Goal: Transaction & Acquisition: Purchase product/service

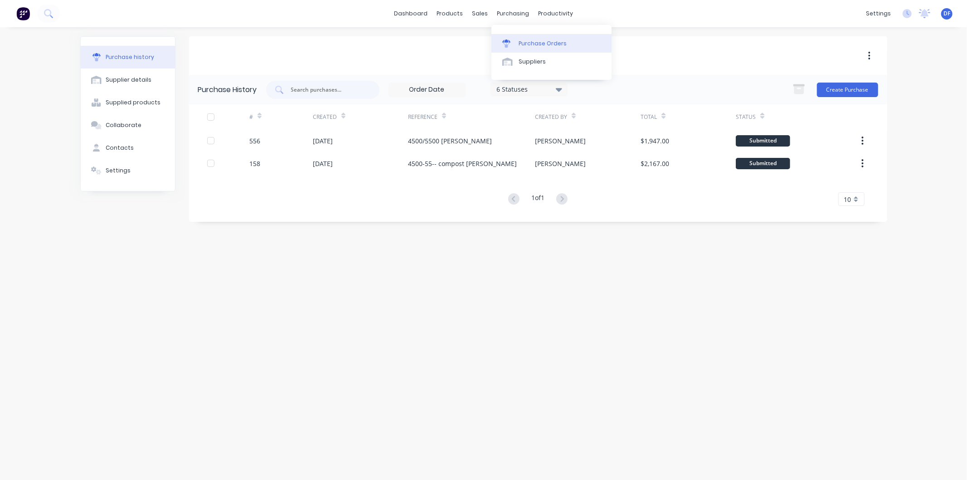
click at [533, 43] on div "Purchase Orders" at bounding box center [543, 43] width 48 height 8
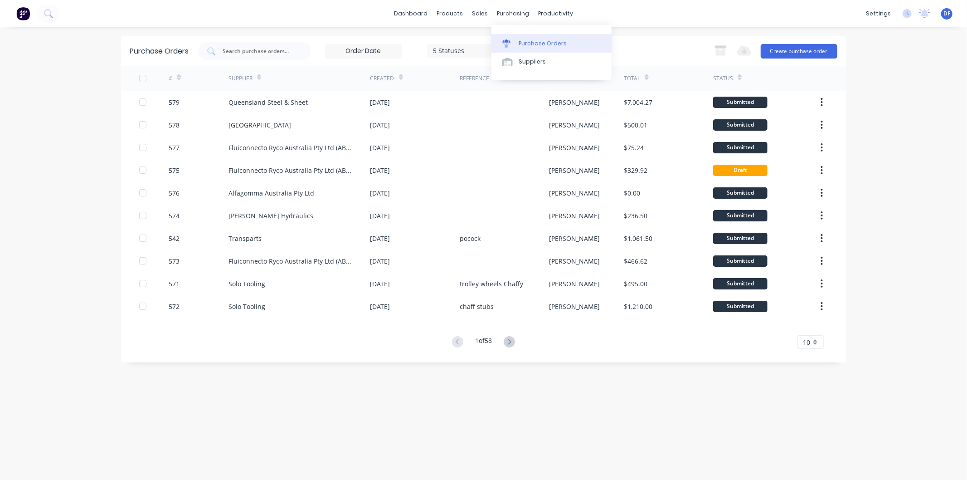
click at [533, 42] on div "Purchase Orders" at bounding box center [543, 43] width 48 height 8
click at [802, 48] on button "Create purchase order" at bounding box center [799, 51] width 77 height 15
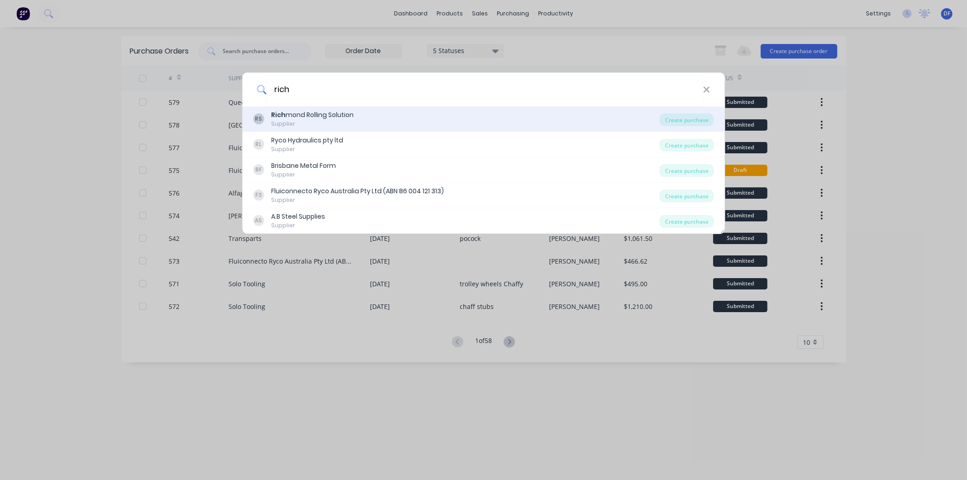
type input "rich"
click at [325, 113] on div "Rich mond Rolling Solution" at bounding box center [312, 115] width 82 height 10
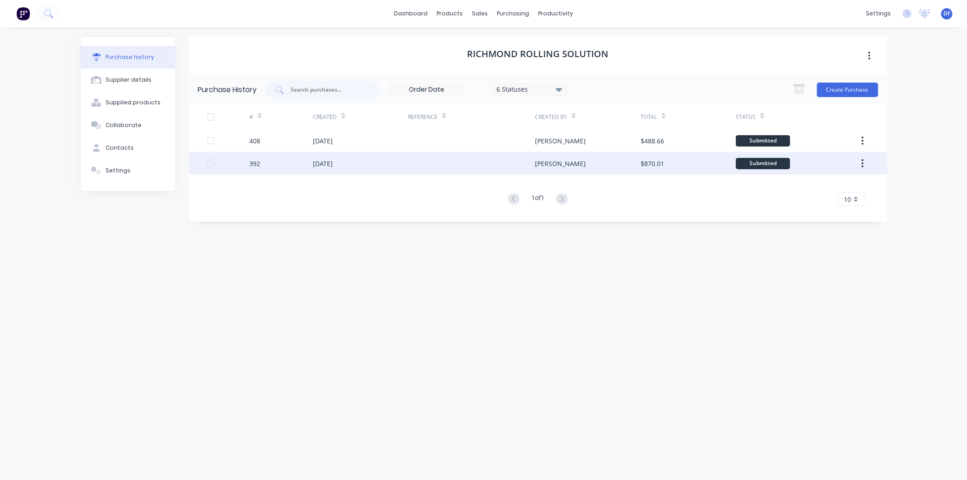
click at [333, 159] on div "[DATE]" at bounding box center [323, 164] width 20 height 10
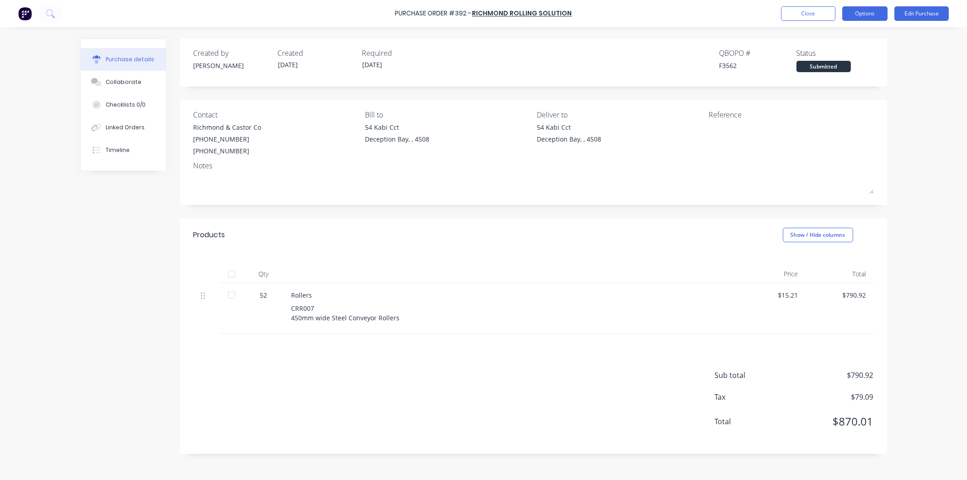
click at [862, 11] on button "Options" at bounding box center [864, 13] width 45 height 15
click at [827, 90] on div "Duplicate" at bounding box center [845, 91] width 70 height 13
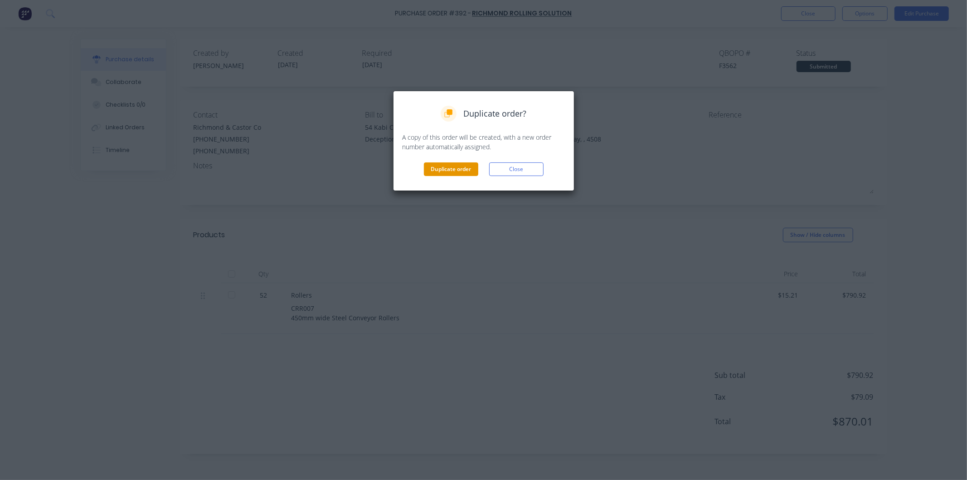
click at [456, 169] on button "Duplicate order" at bounding box center [451, 169] width 54 height 14
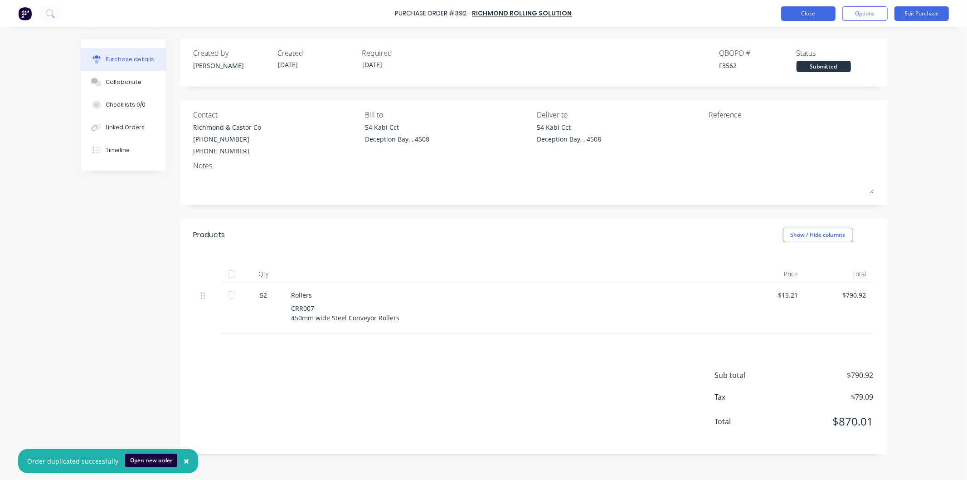
click at [800, 9] on button "Close" at bounding box center [808, 13] width 54 height 15
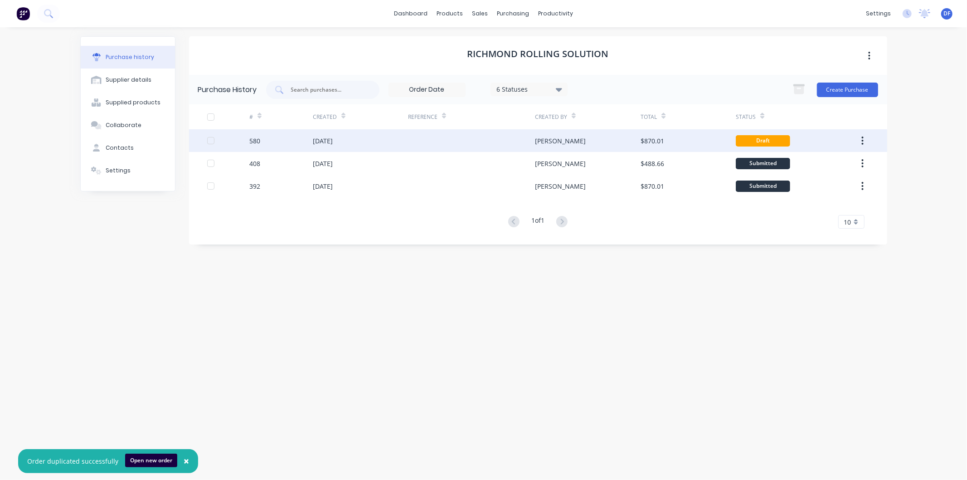
click at [333, 137] on div "[DATE]" at bounding box center [323, 141] width 20 height 10
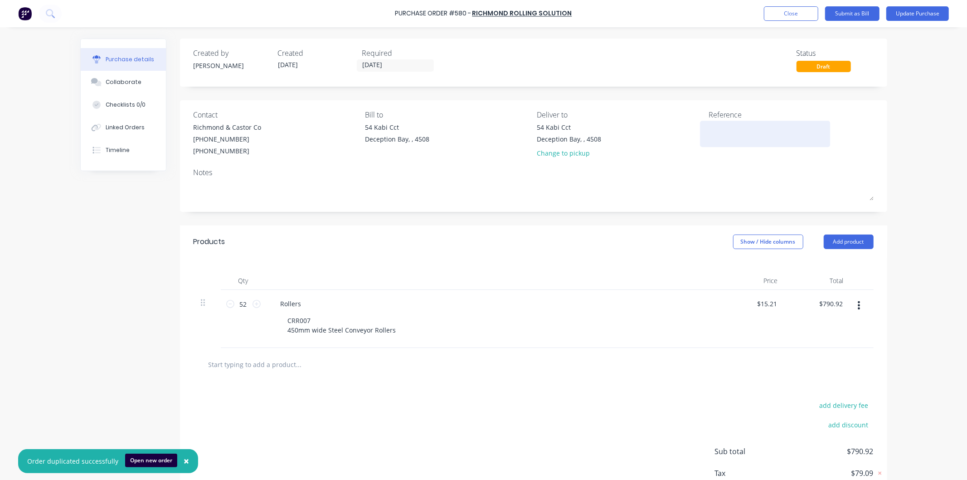
click at [713, 129] on textarea at bounding box center [764, 132] width 113 height 20
type textarea "rollers"
type textarea "x"
type textarea "rollers"
click at [906, 15] on button "Update Purchase" at bounding box center [917, 13] width 63 height 15
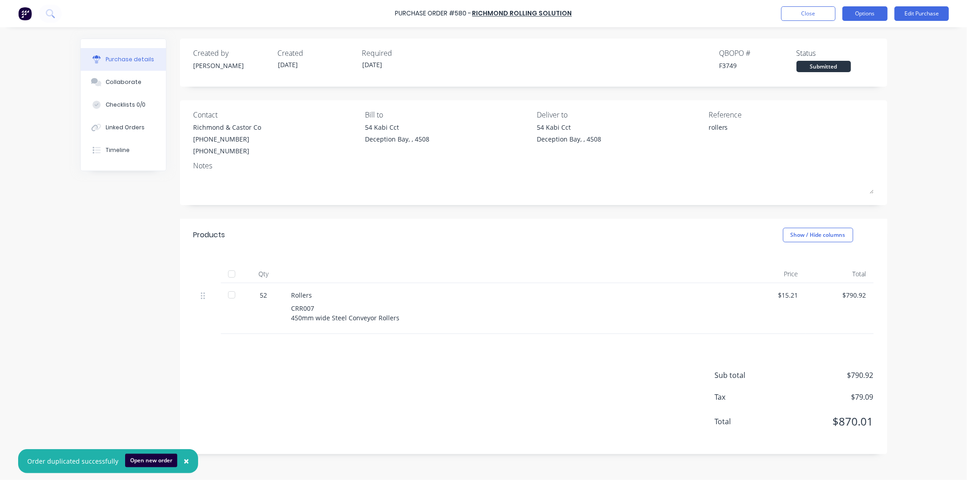
click at [863, 13] on button "Options" at bounding box center [864, 13] width 45 height 15
click at [825, 36] on div "Print / Email" at bounding box center [845, 36] width 70 height 13
click at [822, 54] on div "With pricing" at bounding box center [845, 55] width 70 height 13
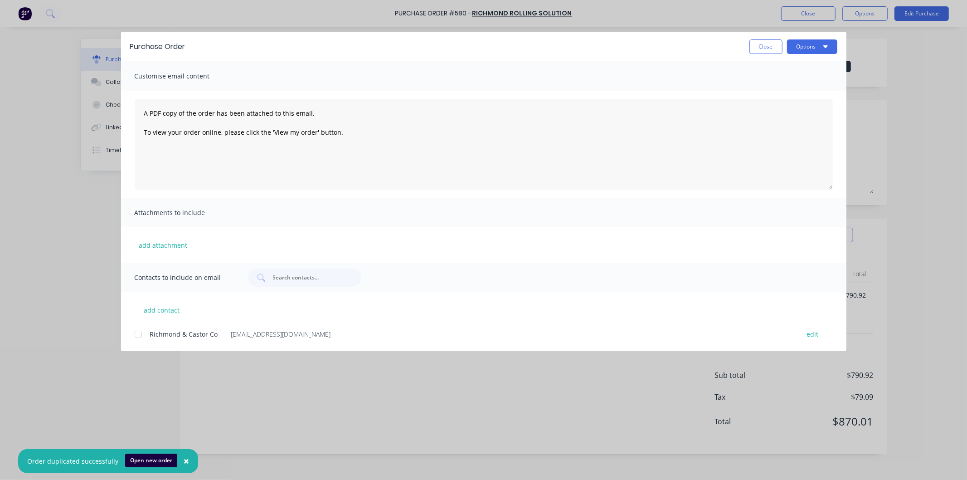
click at [138, 329] on div at bounding box center [138, 334] width 18 height 18
click at [798, 44] on button "Options" at bounding box center [812, 46] width 50 height 15
click at [770, 87] on div "Print" at bounding box center [794, 87] width 70 height 13
click at [805, 41] on button "Options" at bounding box center [812, 46] width 50 height 15
click at [772, 107] on div "Email" at bounding box center [794, 105] width 70 height 13
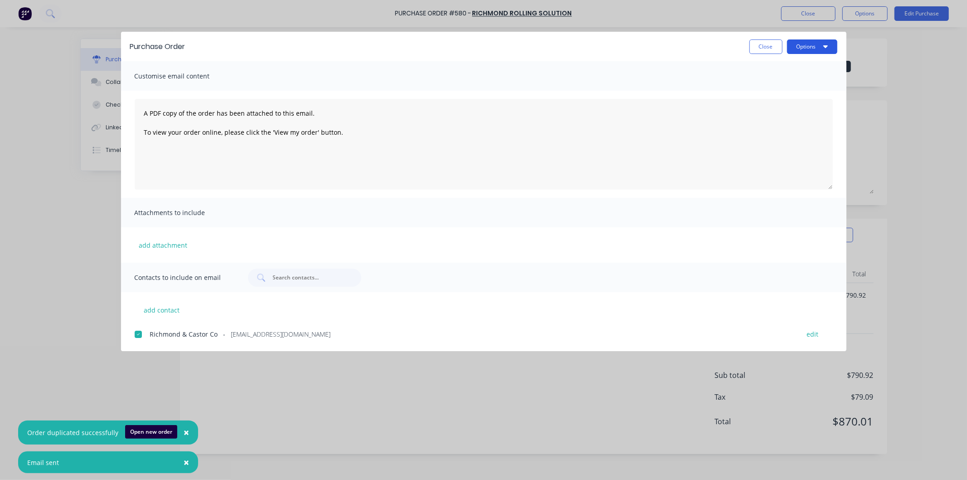
click at [798, 46] on button "Options" at bounding box center [812, 46] width 50 height 15
click at [764, 43] on button "Close" at bounding box center [765, 46] width 33 height 15
type textarea "x"
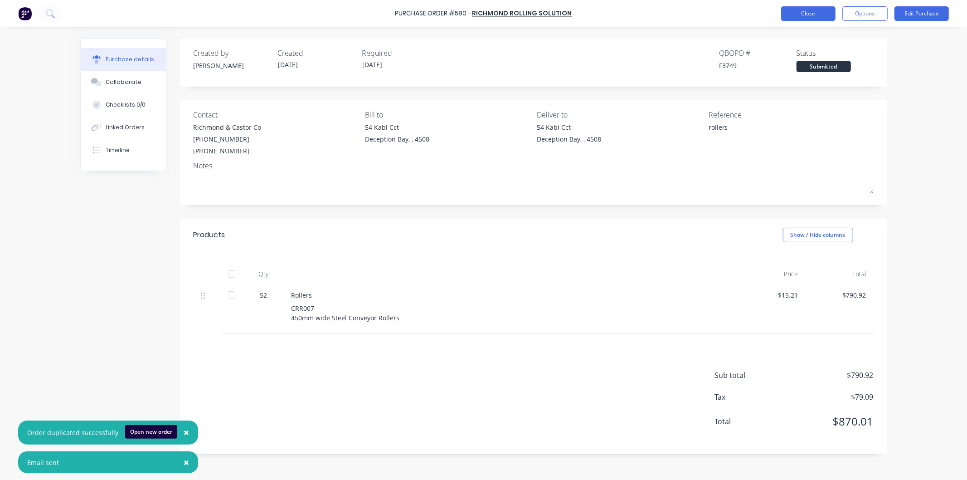
click at [794, 10] on button "Close" at bounding box center [808, 13] width 54 height 15
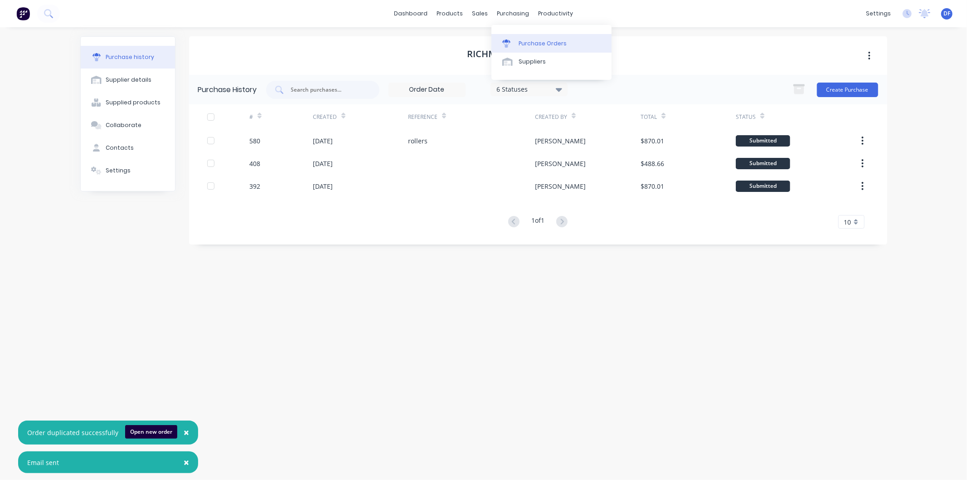
click at [547, 42] on div "Purchase Orders" at bounding box center [543, 43] width 48 height 8
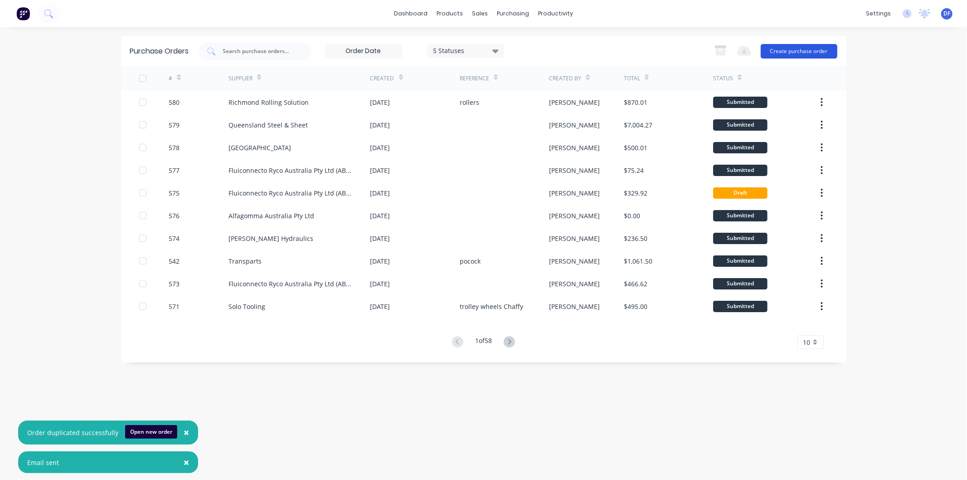
click at [780, 52] on button "Create purchase order" at bounding box center [799, 51] width 77 height 15
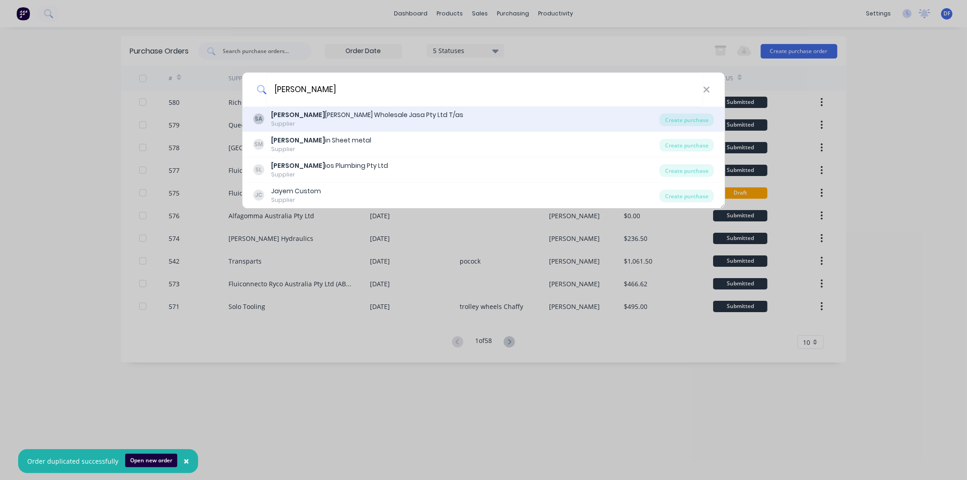
type input "[PERSON_NAME]"
click at [331, 116] on div "[PERSON_NAME] Wholesale Jasa Pty Ltd T/as" at bounding box center [367, 115] width 192 height 10
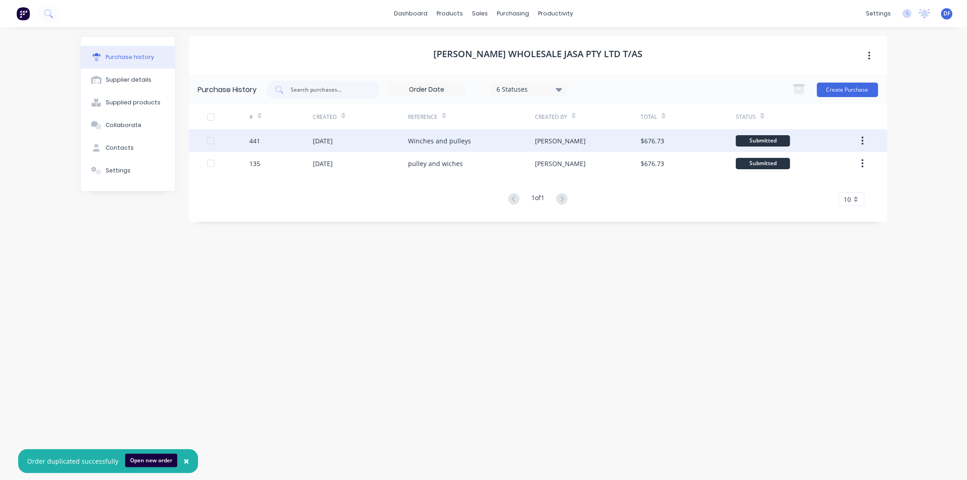
click at [440, 139] on div "Winches and pulleys" at bounding box center [439, 141] width 63 height 10
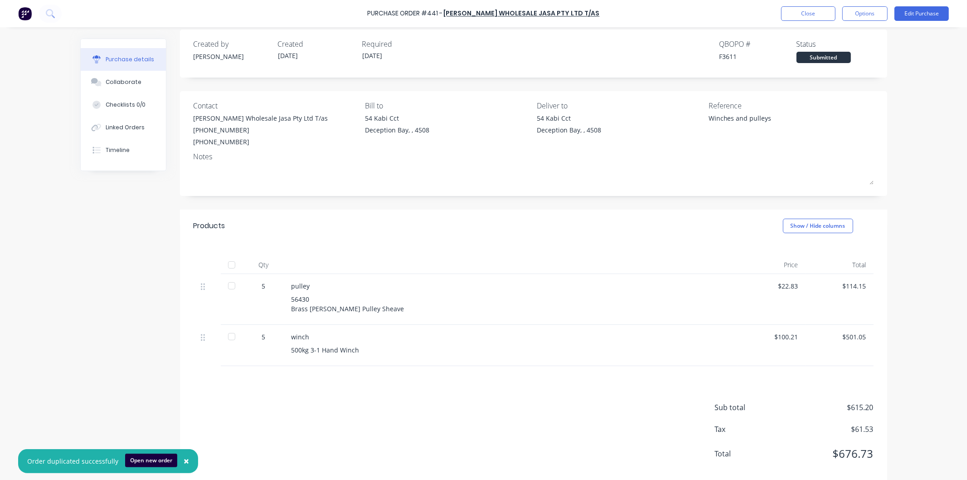
scroll to position [24, 0]
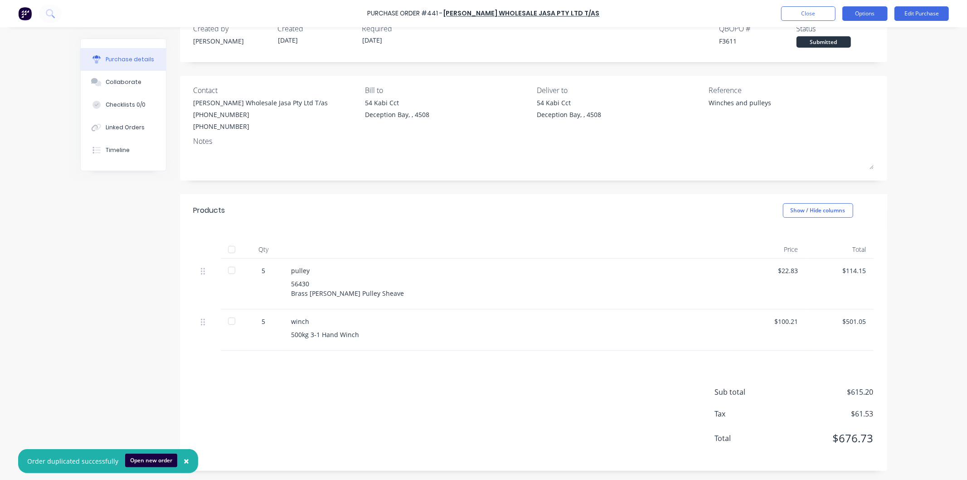
click at [858, 15] on button "Options" at bounding box center [864, 13] width 45 height 15
click at [820, 91] on div "Duplicate" at bounding box center [845, 91] width 70 height 13
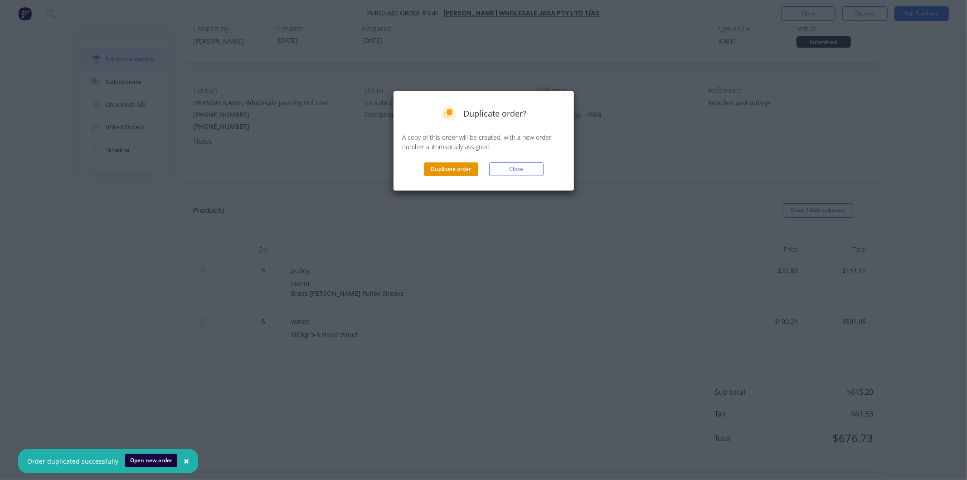
click at [438, 170] on button "Duplicate order" at bounding box center [451, 169] width 54 height 14
type textarea "x"
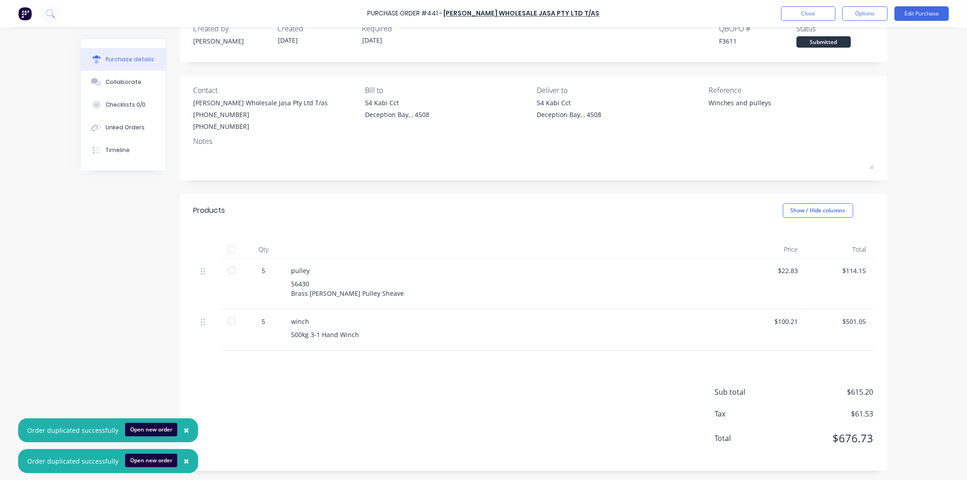
click at [803, 4] on div "Purchase Order #441 - [PERSON_NAME] Wholesale Jasa Pty Ltd T/as Close Options E…" at bounding box center [483, 13] width 967 height 27
click at [803, 7] on button "Close" at bounding box center [808, 13] width 54 height 15
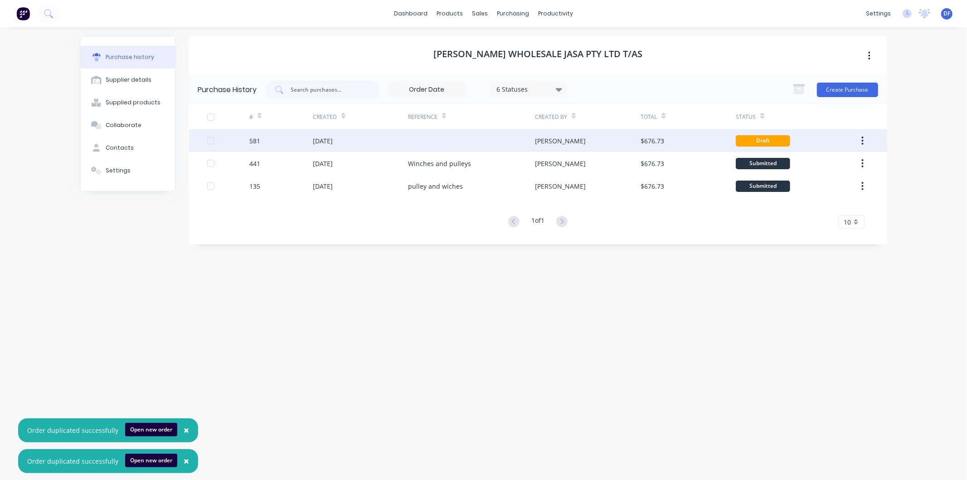
click at [324, 138] on div "[DATE]" at bounding box center [323, 141] width 20 height 10
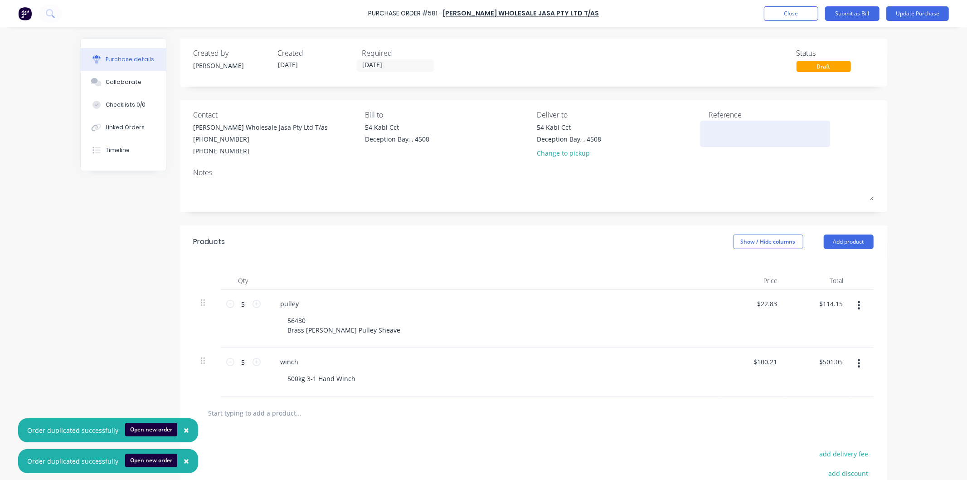
click at [756, 131] on textarea at bounding box center [764, 132] width 113 height 20
type textarea "winches and pulleys"
click at [226, 306] on icon at bounding box center [230, 304] width 8 height 8
type textarea "x"
type textarea "winches and pulleys"
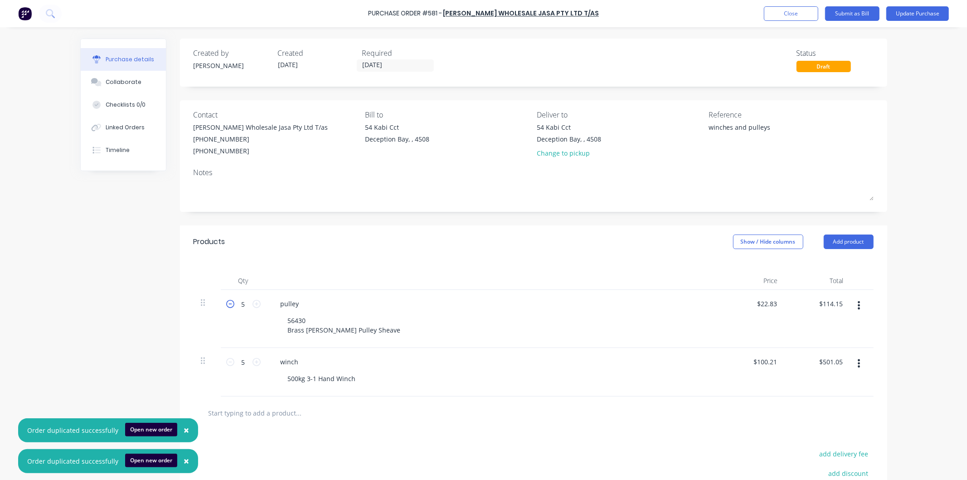
type input "$91.32"
type textarea "x"
type input "4"
click at [226, 306] on icon at bounding box center [230, 304] width 8 height 8
type textarea "x"
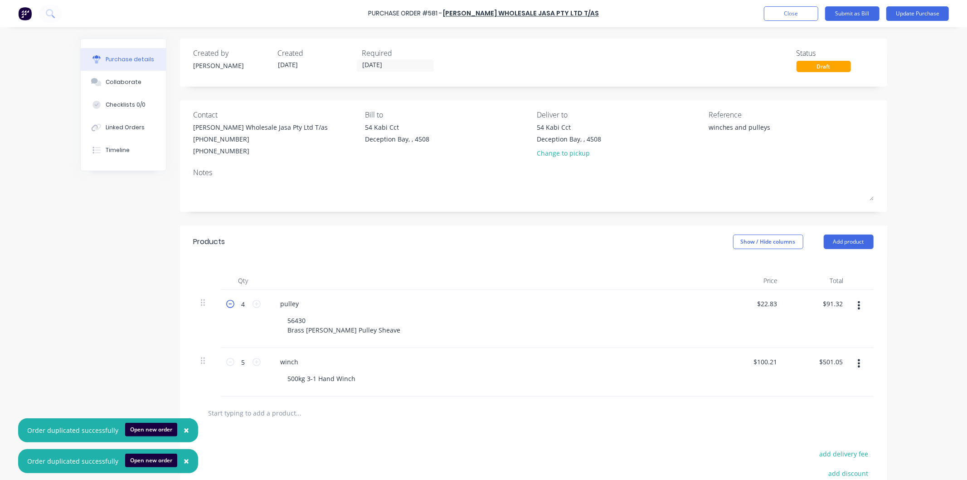
type input "3"
type input "$68.49"
click at [226, 363] on icon at bounding box center [230, 362] width 8 height 8
type textarea "x"
type input "4"
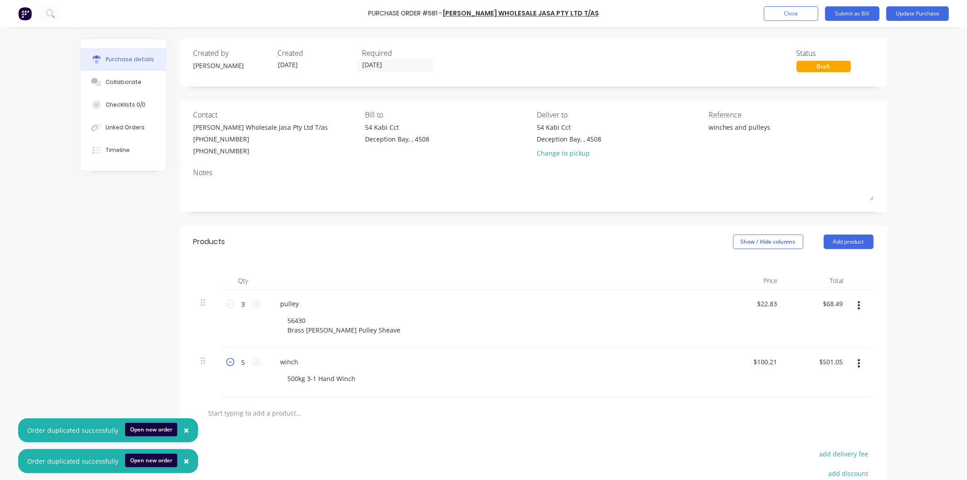
type input "$400.84"
click at [226, 363] on icon at bounding box center [230, 362] width 8 height 8
type textarea "x"
type input "3"
type input "$300.63"
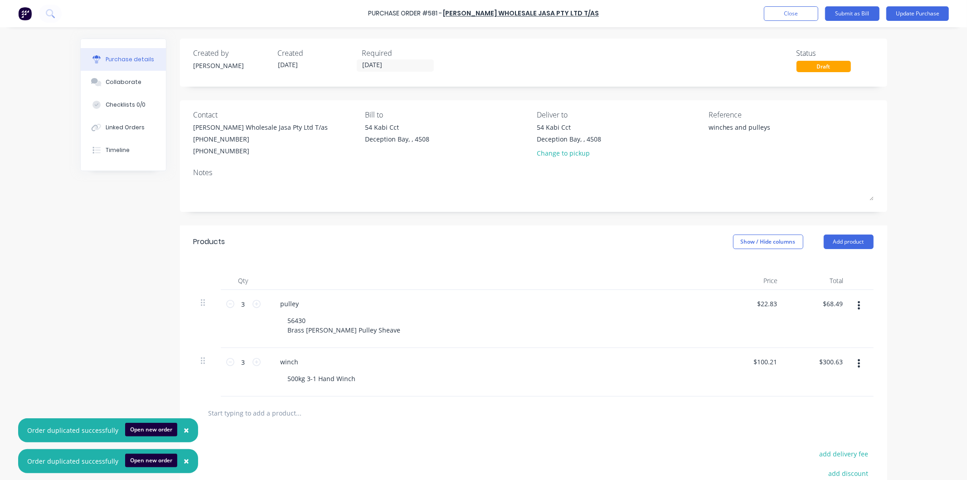
click at [907, 13] on button "Update Purchase" at bounding box center [917, 13] width 63 height 15
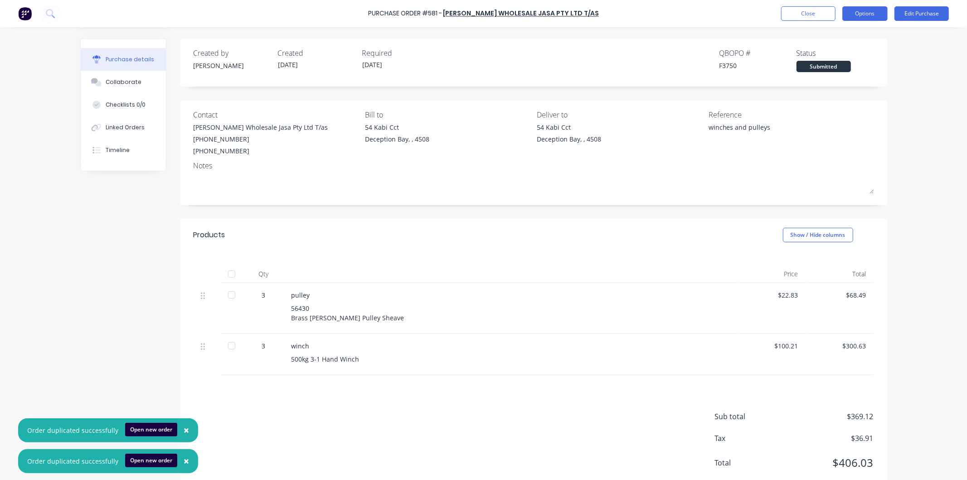
click at [874, 15] on button "Options" at bounding box center [864, 13] width 45 height 15
click at [834, 38] on div "Print / Email" at bounding box center [845, 36] width 70 height 13
click at [826, 54] on div "With pricing" at bounding box center [845, 55] width 70 height 13
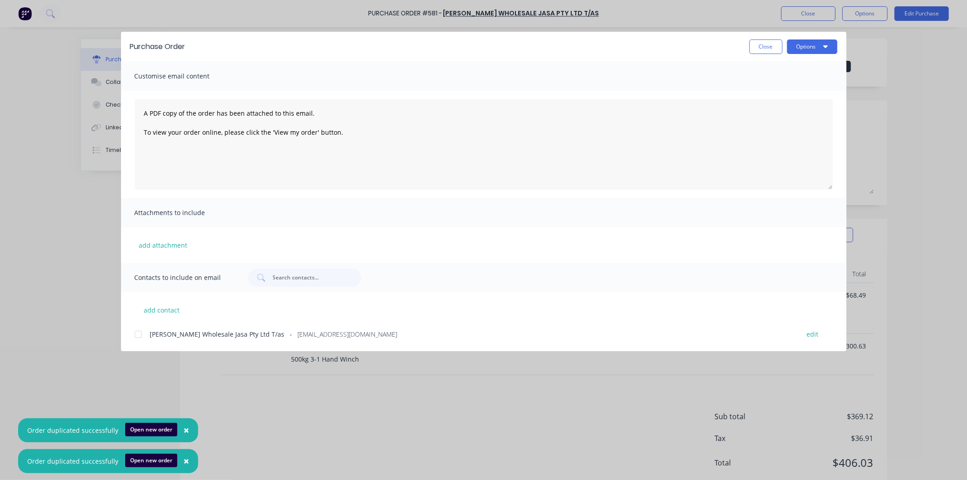
click at [141, 332] on div at bounding box center [138, 334] width 18 height 18
click at [802, 44] on button "Options" at bounding box center [812, 46] width 50 height 15
click at [765, 104] on div "Email" at bounding box center [794, 105] width 70 height 13
click at [766, 45] on button "Close" at bounding box center [765, 46] width 33 height 15
type textarea "x"
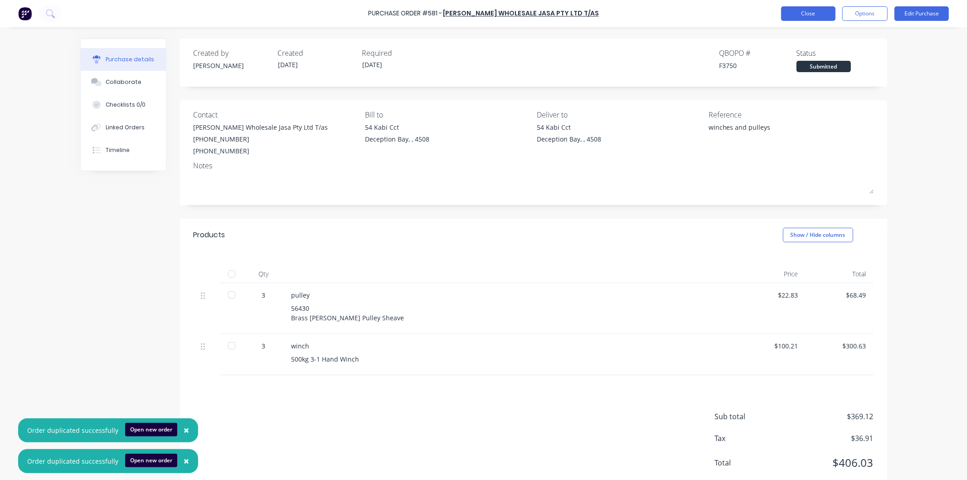
click at [812, 15] on button "Close" at bounding box center [808, 13] width 54 height 15
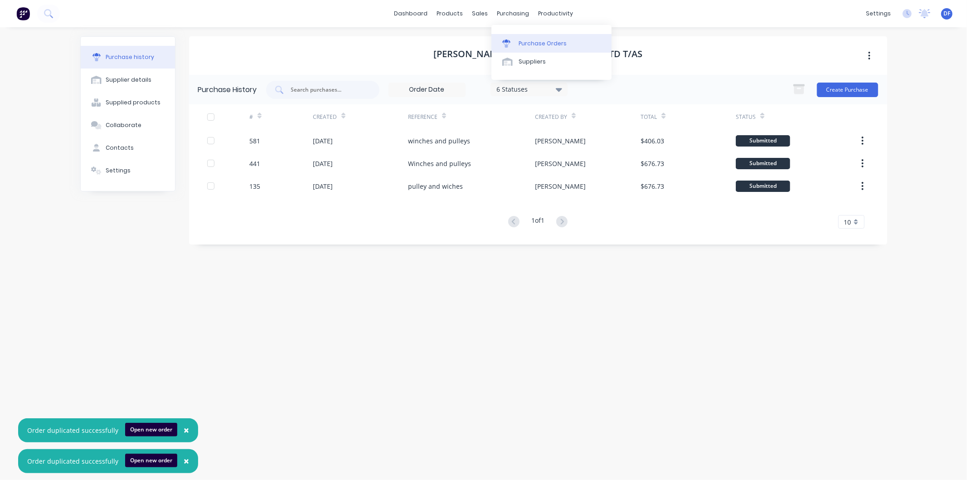
click at [524, 41] on div "Purchase Orders" at bounding box center [543, 43] width 48 height 8
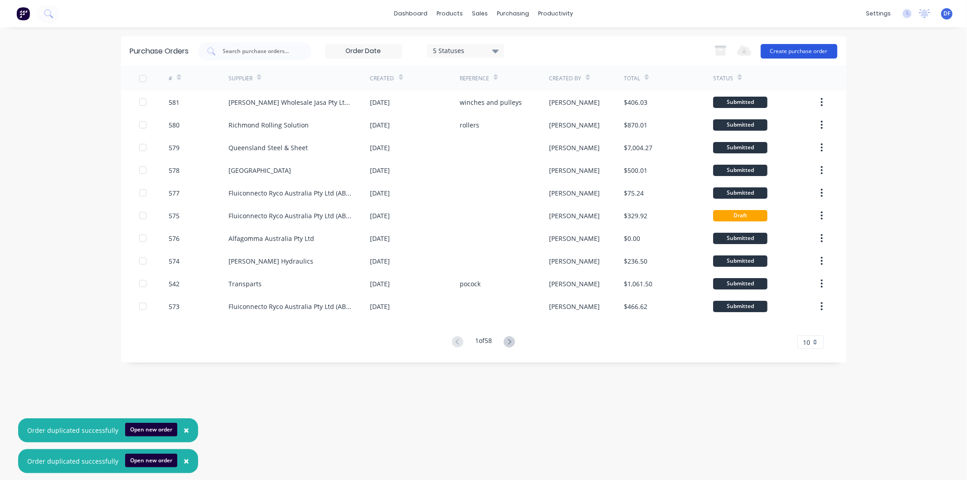
click at [778, 49] on button "Create purchase order" at bounding box center [799, 51] width 77 height 15
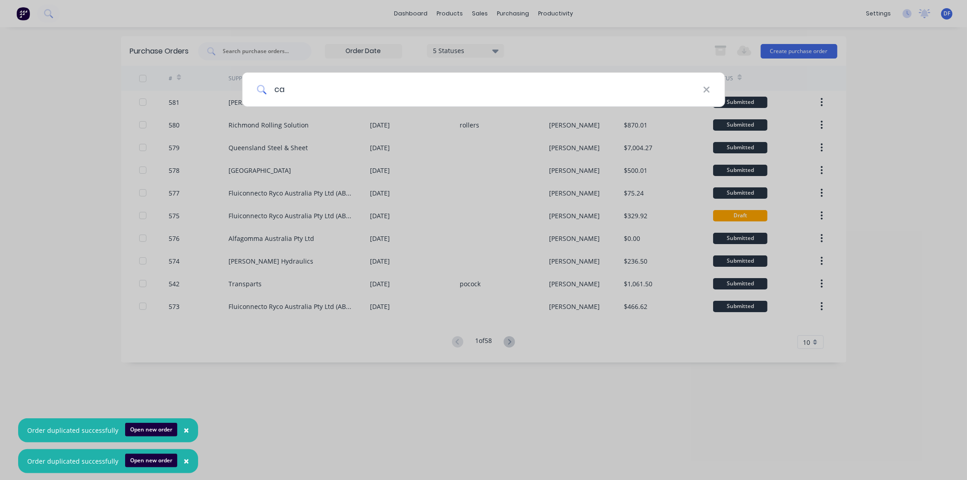
type input "cap"
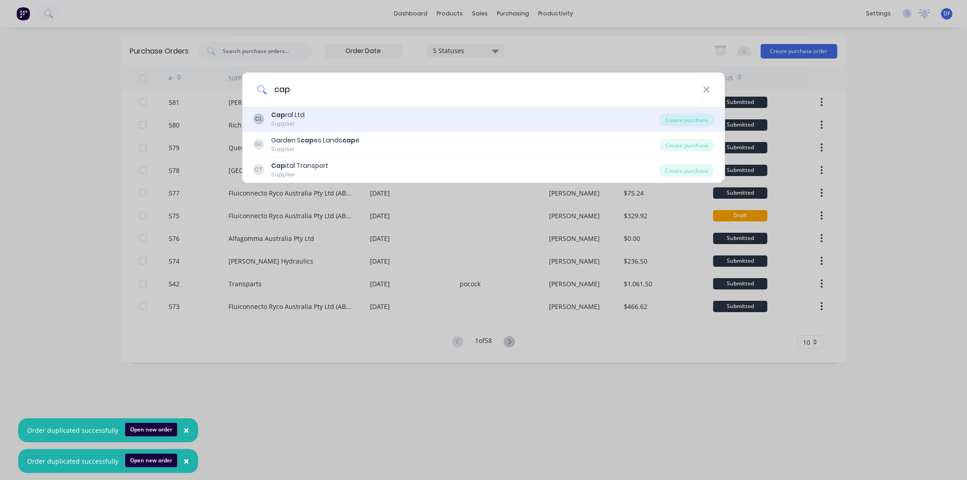
click at [283, 118] on b "Cap" at bounding box center [278, 114] width 14 height 9
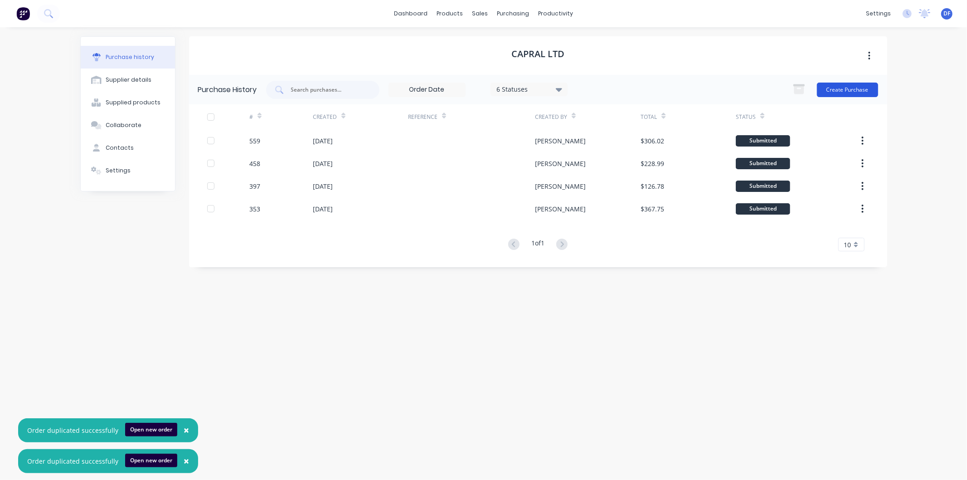
click at [848, 87] on button "Create Purchase" at bounding box center [847, 89] width 61 height 15
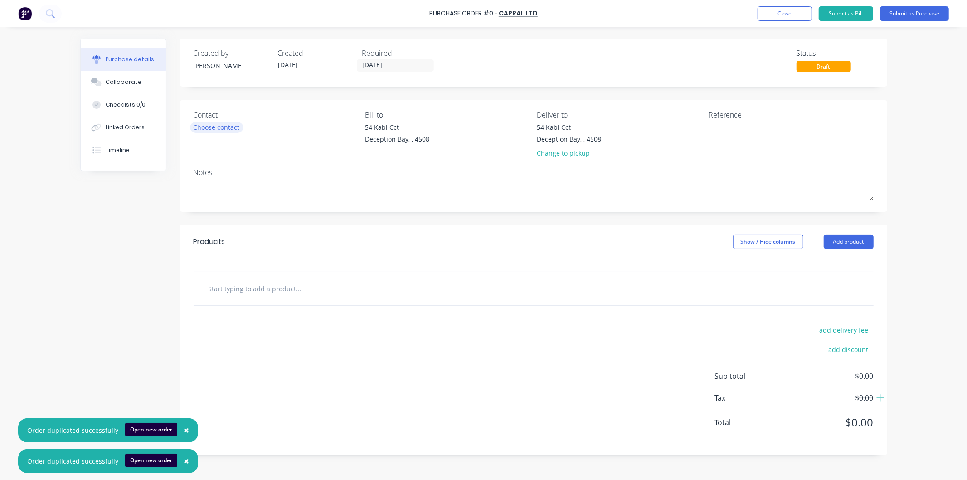
click at [225, 128] on div "Choose contact" at bounding box center [217, 127] width 46 height 10
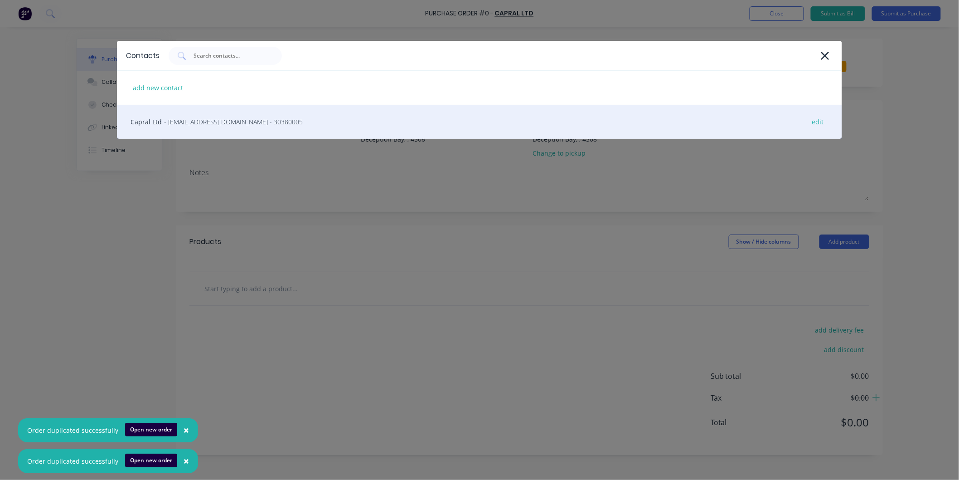
click at [224, 121] on span "- [EMAIL_ADDRESS][DOMAIN_NAME] - 30380005" at bounding box center [233, 122] width 139 height 10
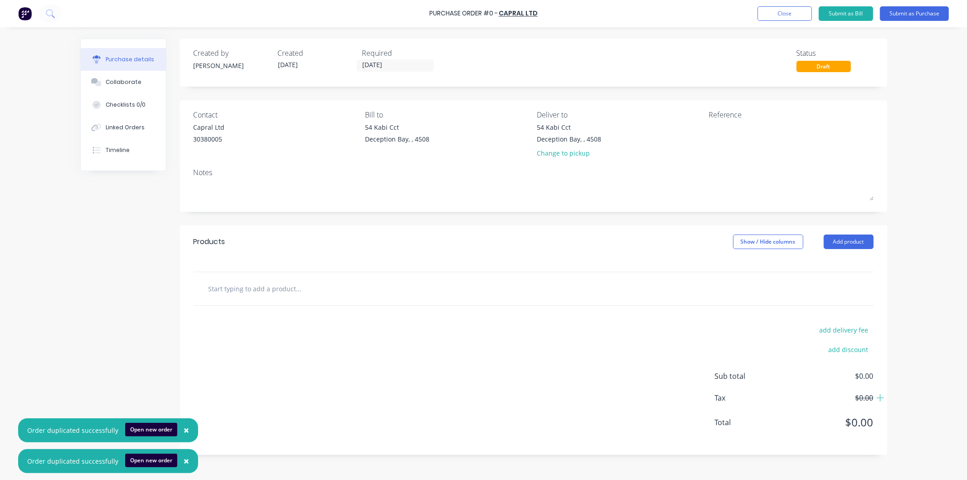
click at [260, 289] on input "text" at bounding box center [298, 288] width 181 height 18
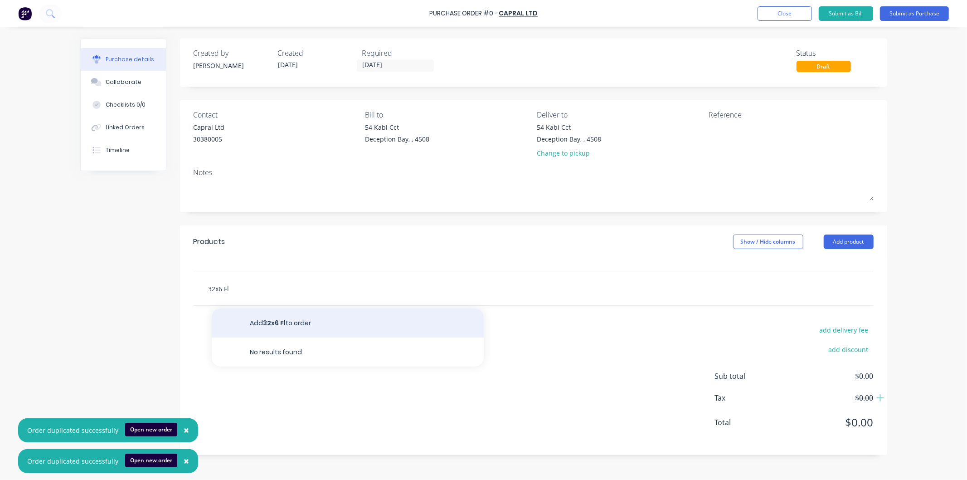
type input "32x6 Fl"
click at [280, 322] on button "Add 32x6 Fl to order" at bounding box center [348, 322] width 272 height 29
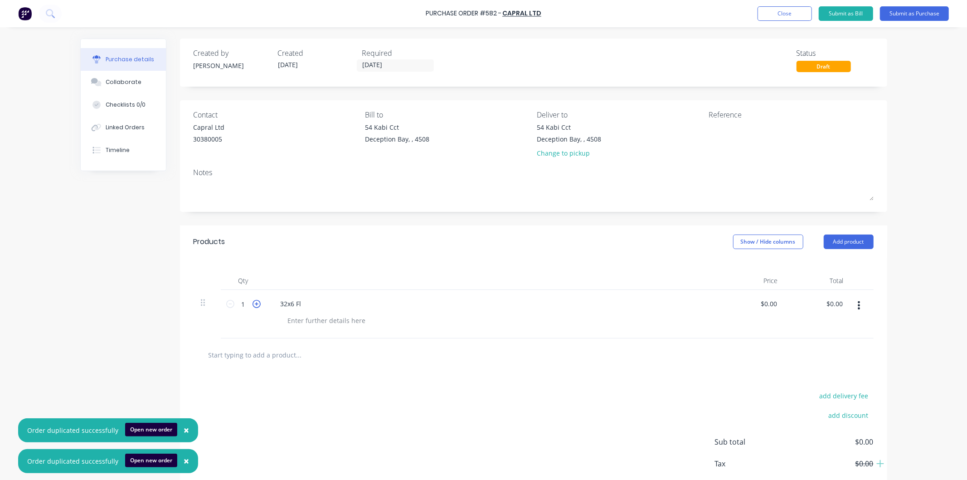
click at [254, 302] on icon at bounding box center [256, 304] width 8 height 8
type input "3"
drag, startPoint x: 778, startPoint y: 304, endPoint x: 755, endPoint y: 305, distance: 22.7
click at [758, 305] on div "$0.00 $0.00" at bounding box center [770, 303] width 24 height 13
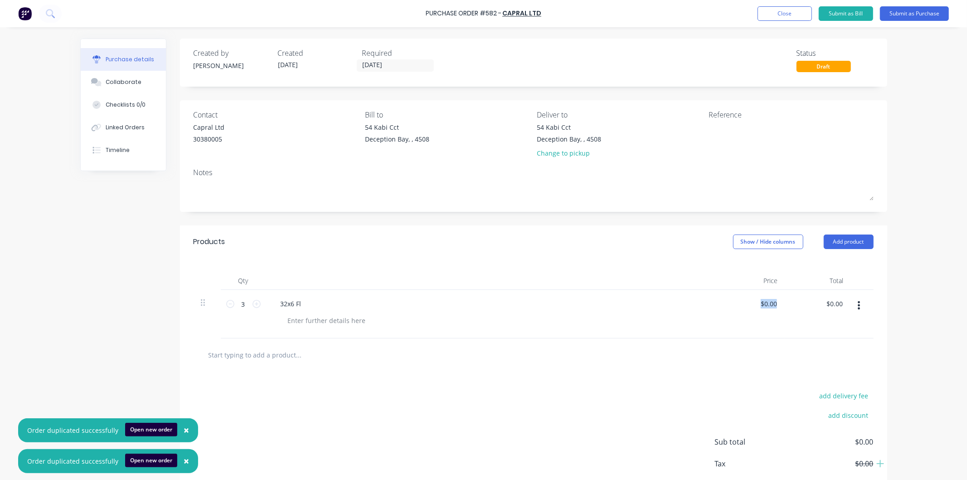
drag, startPoint x: 788, startPoint y: 303, endPoint x: 753, endPoint y: 305, distance: 34.5
click at [753, 305] on div "3 3 32x6 Fl $0.00 $0.00 $0.00 $0.00" at bounding box center [534, 314] width 680 height 49
click at [785, 302] on div "$0.00 $0.00" at bounding box center [818, 314] width 66 height 49
drag, startPoint x: 775, startPoint y: 303, endPoint x: 756, endPoint y: 303, distance: 19.0
click at [758, 303] on div "$0.00 $0.00" at bounding box center [770, 303] width 24 height 13
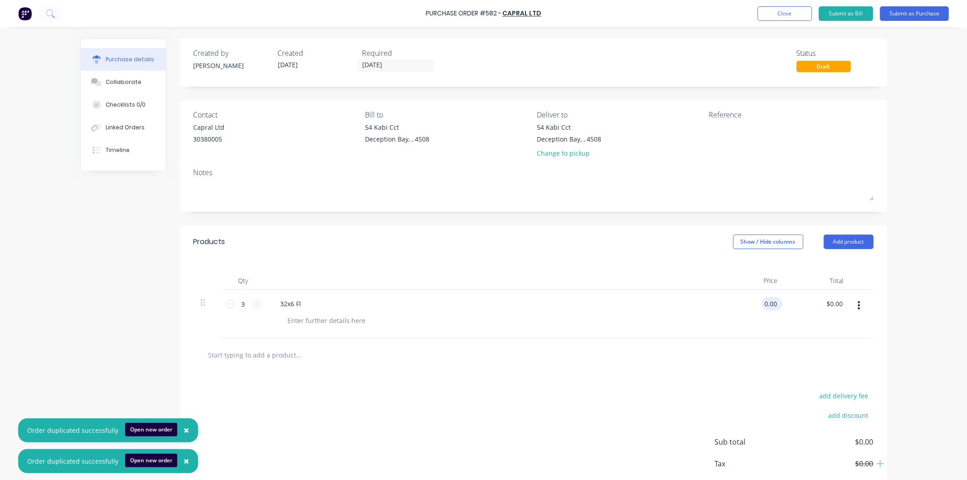
drag, startPoint x: 755, startPoint y: 303, endPoint x: 777, endPoint y: 307, distance: 22.2
click at [777, 307] on div "0.00 0.00" at bounding box center [771, 303] width 21 height 13
click at [780, 304] on div "$0.00 0.00" at bounding box center [752, 314] width 66 height 49
drag, startPoint x: 774, startPoint y: 302, endPoint x: 756, endPoint y: 301, distance: 18.6
click at [756, 303] on div "0.00 0.00" at bounding box center [752, 314] width 66 height 49
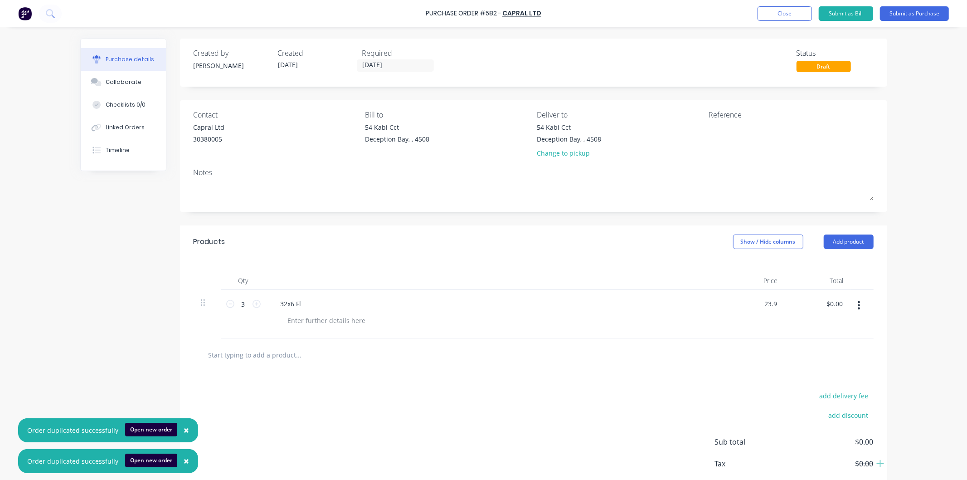
type input "$23.90"
type input "$71.70"
click at [742, 313] on div "$23.90 23.9" at bounding box center [752, 314] width 66 height 49
click at [908, 12] on button "Submit as Purchase" at bounding box center [914, 13] width 69 height 15
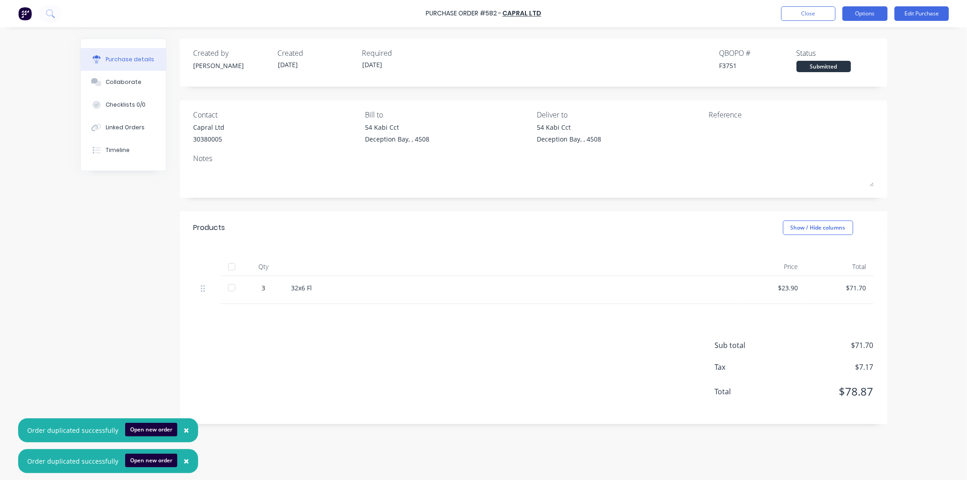
drag, startPoint x: 871, startPoint y: 10, endPoint x: 859, endPoint y: 19, distance: 15.1
click at [871, 10] on button "Options" at bounding box center [864, 13] width 45 height 15
click at [839, 34] on div "Print / Email" at bounding box center [845, 36] width 70 height 13
click at [832, 51] on div "With pricing" at bounding box center [845, 55] width 70 height 13
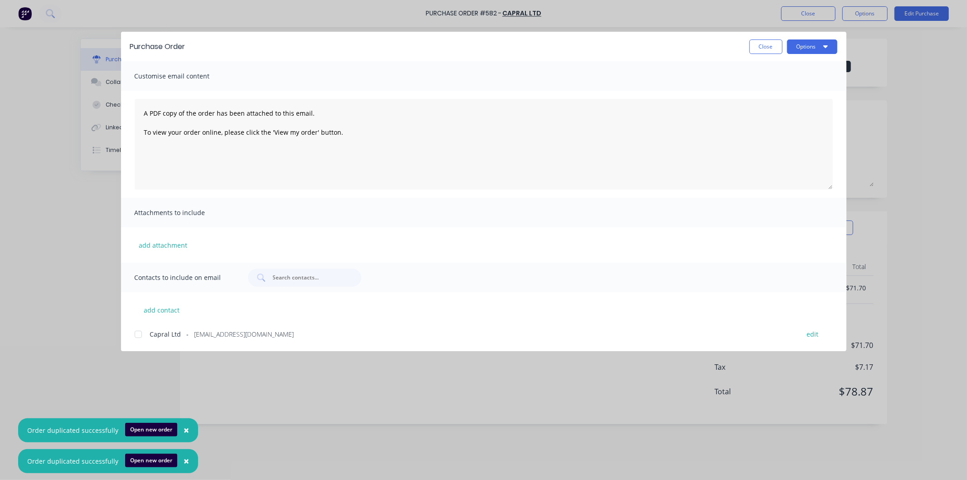
click at [134, 335] on div at bounding box center [138, 334] width 18 height 18
click at [803, 49] on button "Options" at bounding box center [812, 46] width 50 height 15
click at [772, 102] on div "Email" at bounding box center [794, 105] width 70 height 13
click at [761, 43] on button "Close" at bounding box center [765, 46] width 33 height 15
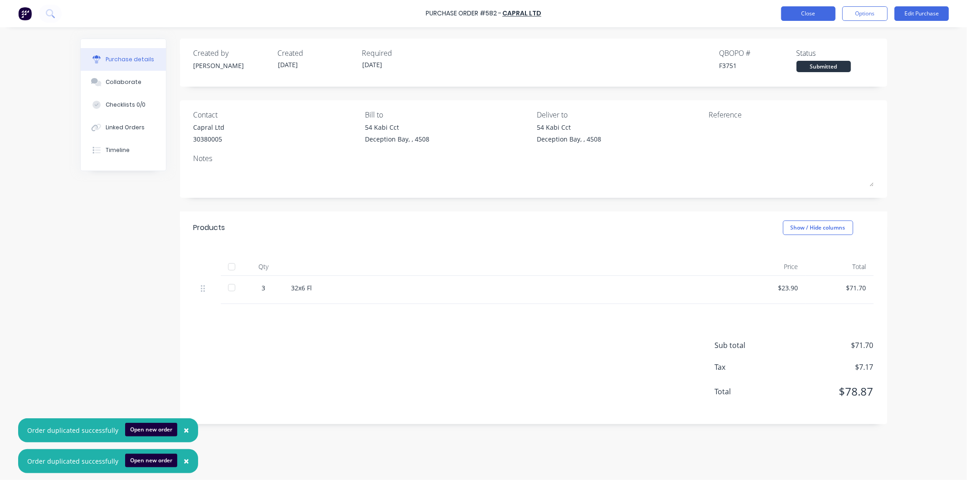
click at [800, 10] on button "Close" at bounding box center [808, 13] width 54 height 15
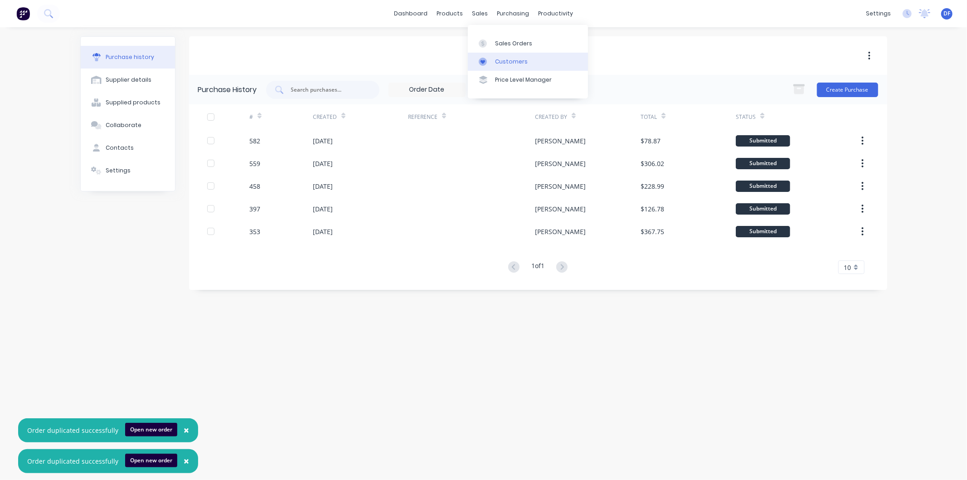
click at [508, 58] on div "Customers" at bounding box center [511, 62] width 33 height 8
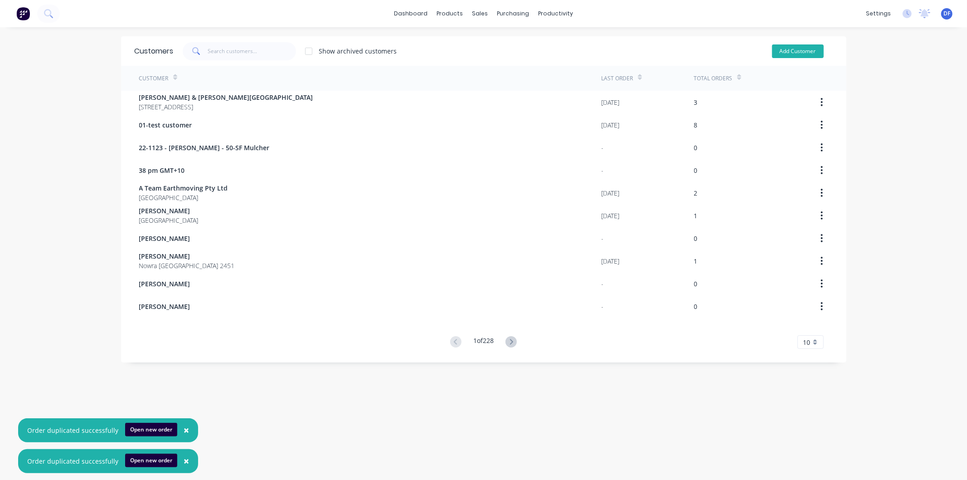
click at [786, 47] on button "Add Customer" at bounding box center [798, 51] width 52 height 14
select select "AU"
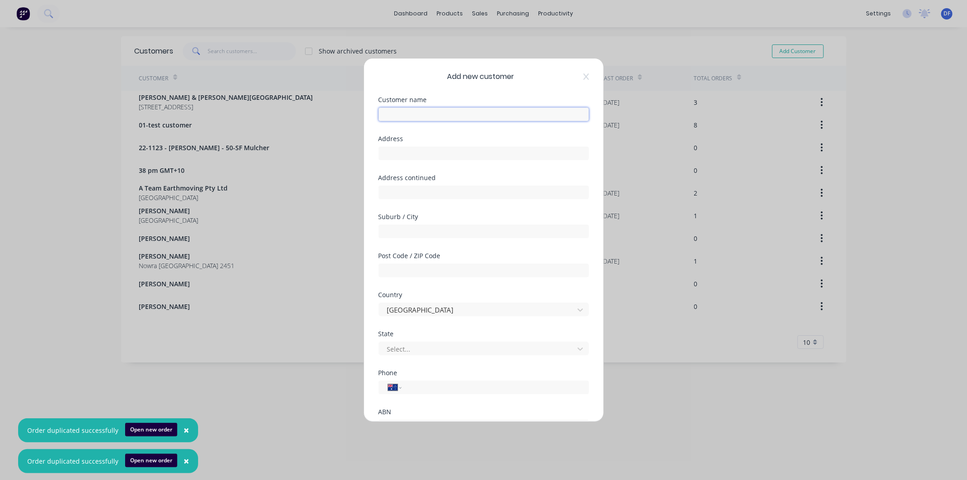
click at [412, 115] on input "text" at bounding box center [483, 114] width 210 height 14
type input "[PERSON_NAME]"
click at [413, 385] on input "tel" at bounding box center [493, 387] width 171 height 10
paste input "0419 248 341"
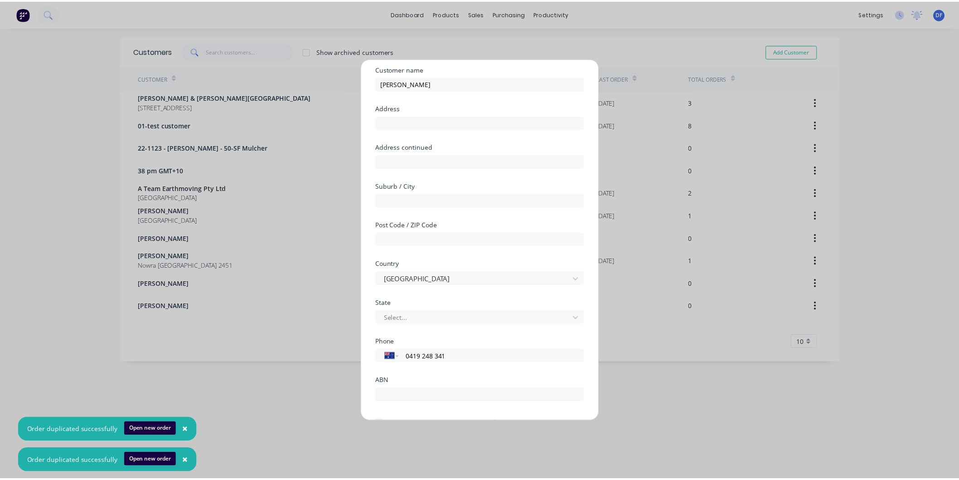
scroll to position [79, 0]
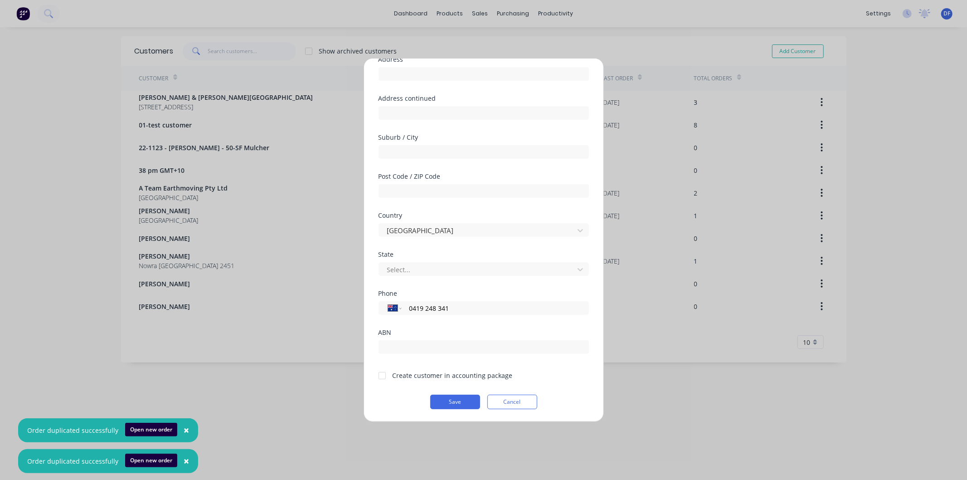
type input "0419 248 341"
drag, startPoint x: 378, startPoint y: 368, endPoint x: 388, endPoint y: 377, distance: 13.2
click at [379, 369] on div at bounding box center [382, 375] width 18 height 18
click at [447, 403] on button "Save" at bounding box center [455, 401] width 50 height 15
click at [449, 397] on button "Save" at bounding box center [455, 401] width 50 height 15
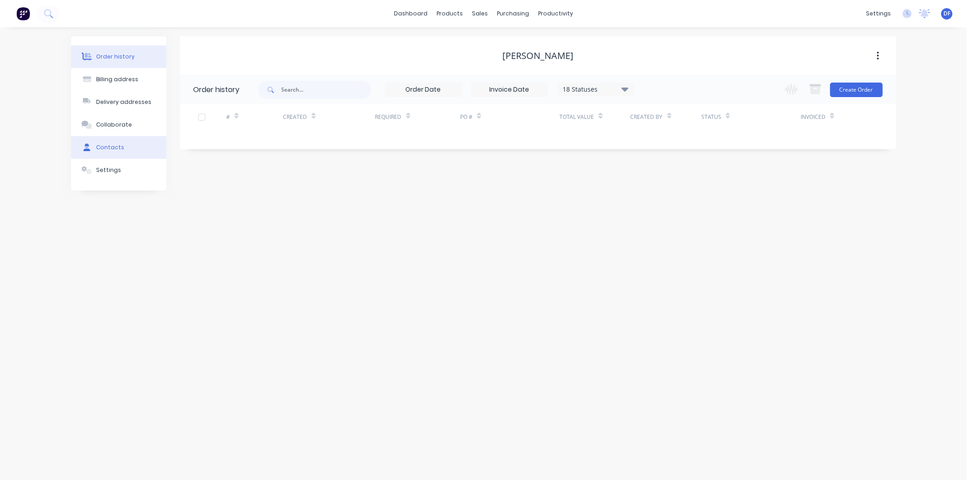
click at [102, 147] on div "Contacts" at bounding box center [110, 147] width 28 height 8
click at [864, 93] on button "Add contact" at bounding box center [868, 89] width 42 height 14
select select "AU"
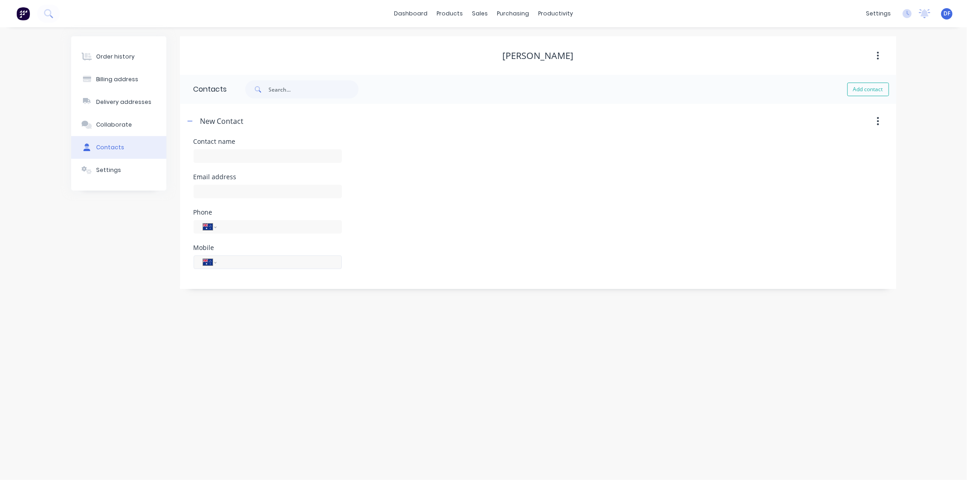
click at [234, 260] on input "tel" at bounding box center [277, 262] width 109 height 10
paste input "0419 248 341"
type input "0419 248 341"
click at [231, 155] on input "text" at bounding box center [268, 156] width 148 height 14
type input "[PERSON_NAME]"
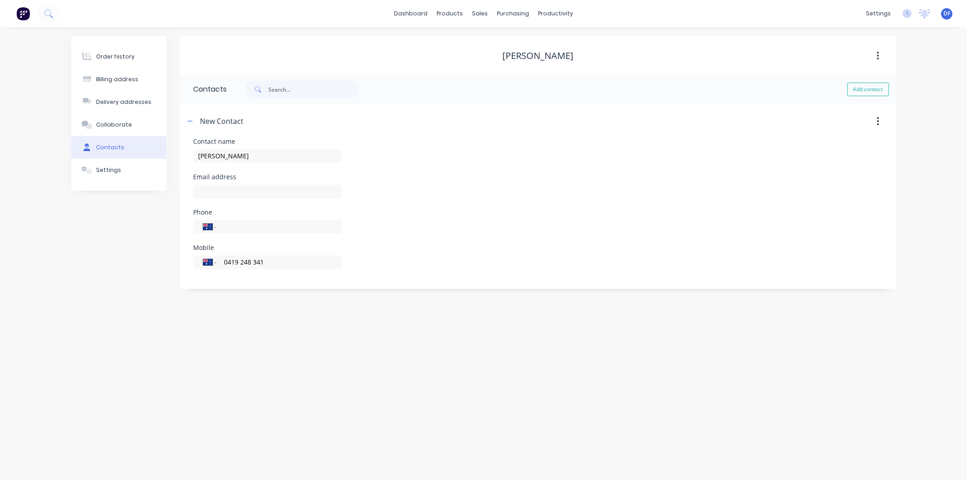
select select "AU"
click at [223, 189] on input "text" at bounding box center [268, 191] width 148 height 14
paste input "[PERSON_NAME][EMAIL_ADDRESS][DOMAIN_NAME]"
click at [343, 234] on div "Phone International [GEOGRAPHIC_DATA] [GEOGRAPHIC_DATA] [GEOGRAPHIC_DATA] [GEOG…" at bounding box center [538, 226] width 689 height 35
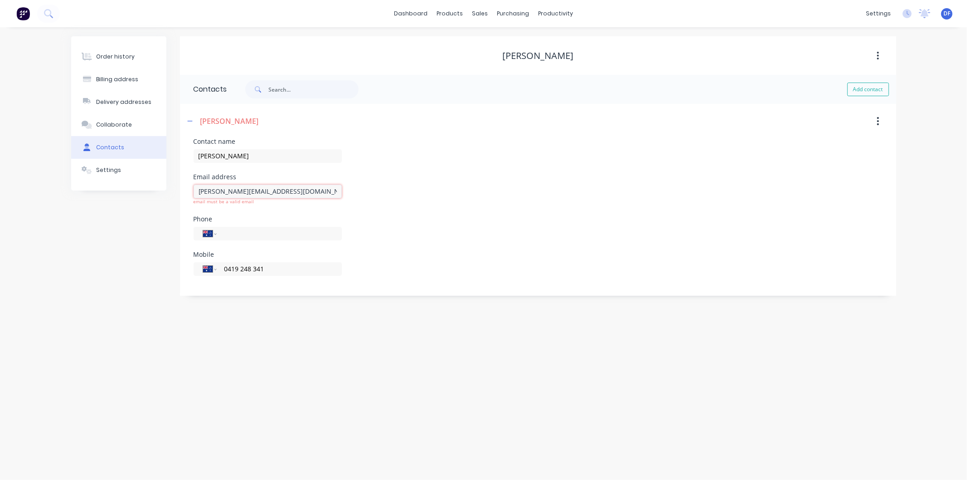
click at [315, 197] on input "[PERSON_NAME][EMAIL_ADDRESS][DOMAIN_NAME]" at bounding box center [268, 191] width 148 height 14
type input "[PERSON_NAME][EMAIL_ADDRESS][DOMAIN_NAME]"
click at [105, 55] on div "Order history" at bounding box center [115, 57] width 39 height 8
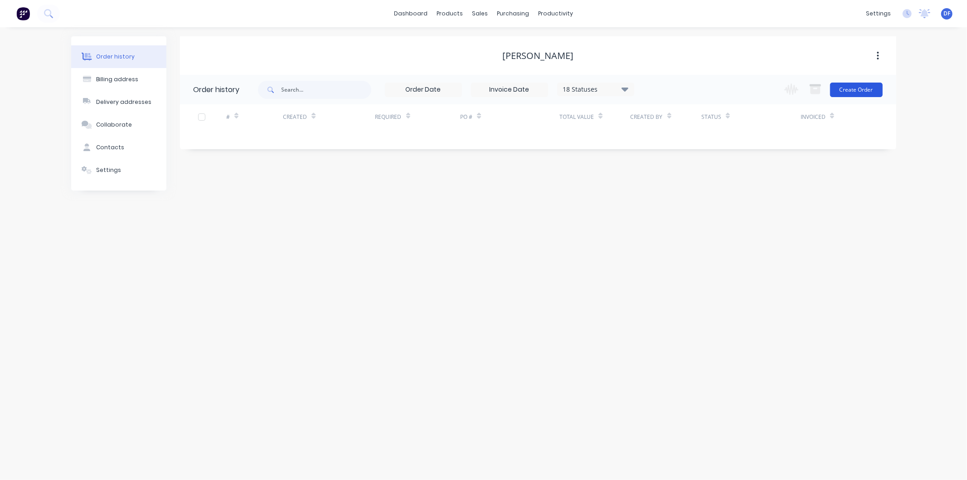
click at [837, 90] on button "Create Order" at bounding box center [856, 89] width 53 height 15
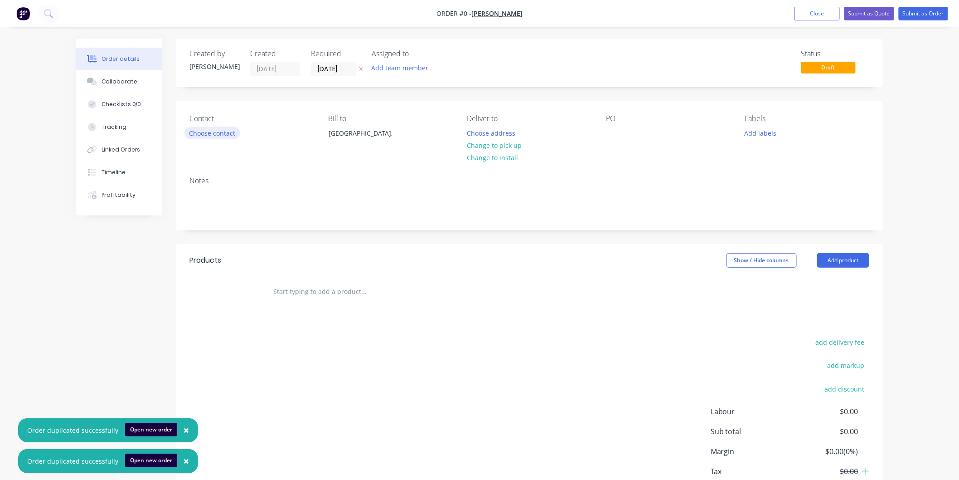
click at [228, 133] on button "Choose contact" at bounding box center [212, 132] width 56 height 12
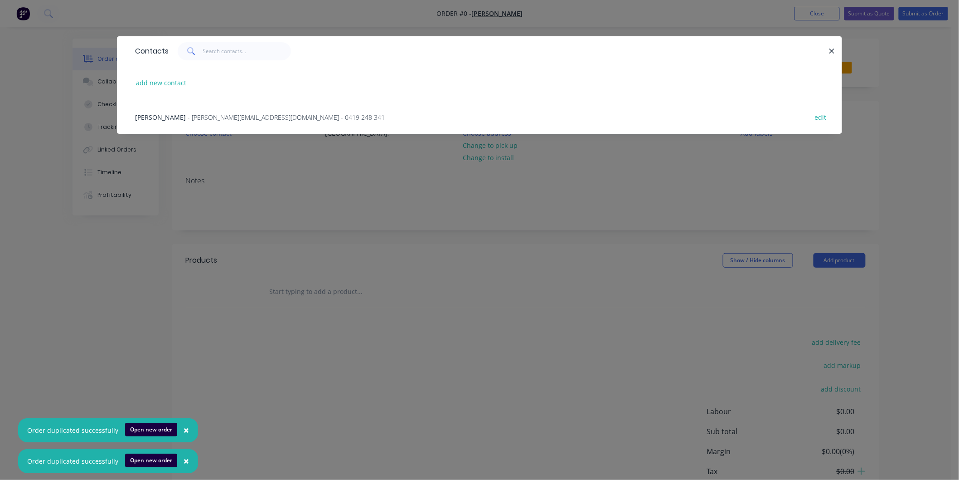
click at [232, 115] on span "- [PERSON_NAME][EMAIL_ADDRESS][DOMAIN_NAME] - 0419 248 341" at bounding box center [286, 117] width 197 height 9
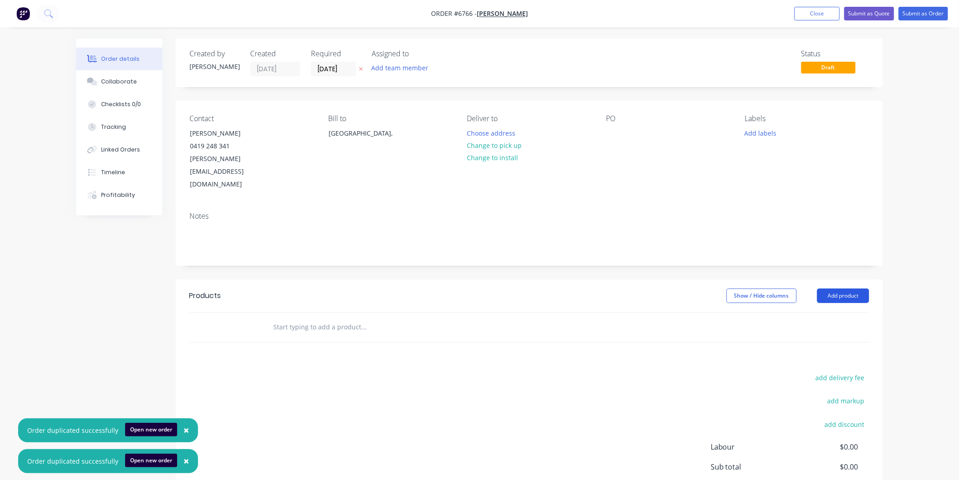
click at [846, 288] on button "Add product" at bounding box center [843, 295] width 52 height 15
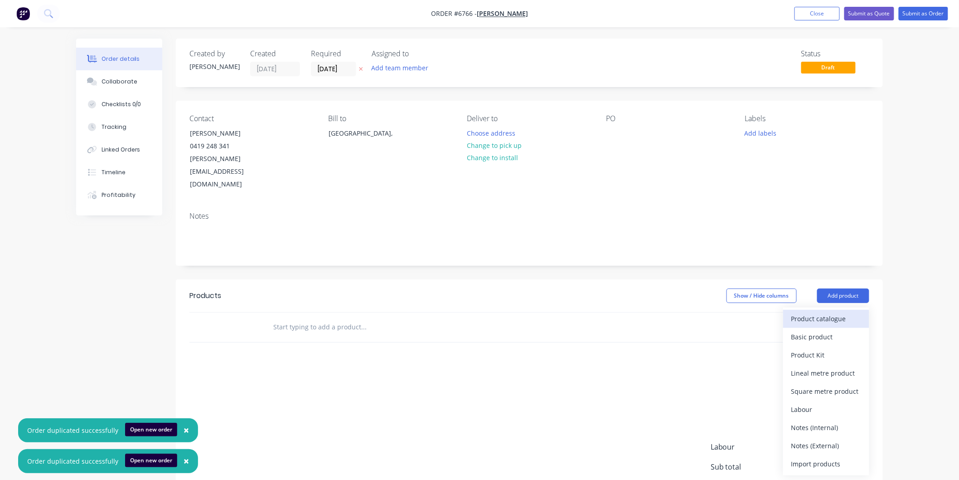
click at [816, 312] on div "Product catalogue" at bounding box center [826, 318] width 70 height 13
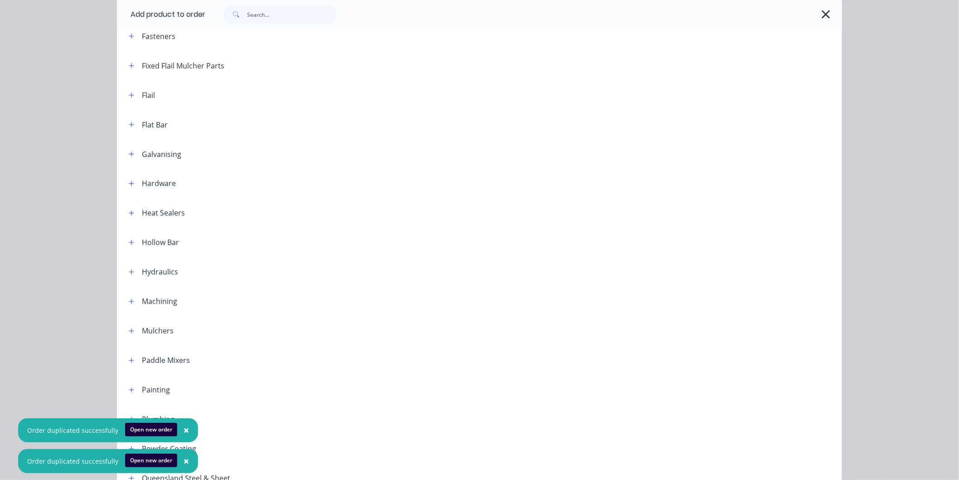
scroll to position [549, 0]
click at [132, 331] on button "button" at bounding box center [131, 330] width 11 height 11
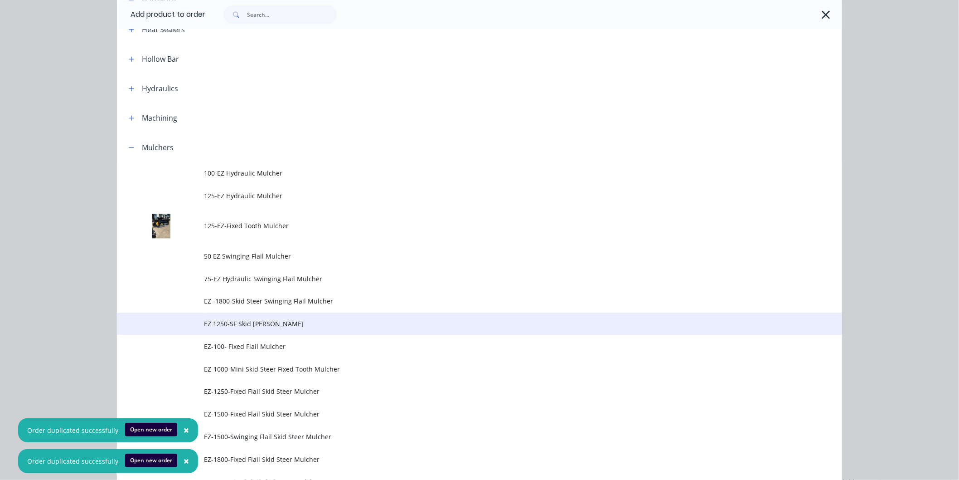
scroll to position [800, 0]
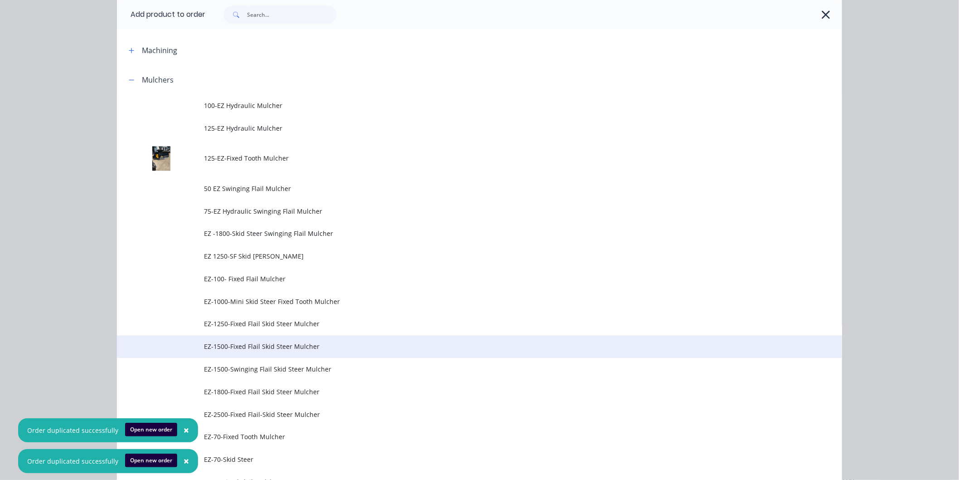
click at [275, 347] on span "EZ-1500-Fixed Flail Skid Steer Mulcher" at bounding box center [459, 346] width 510 height 10
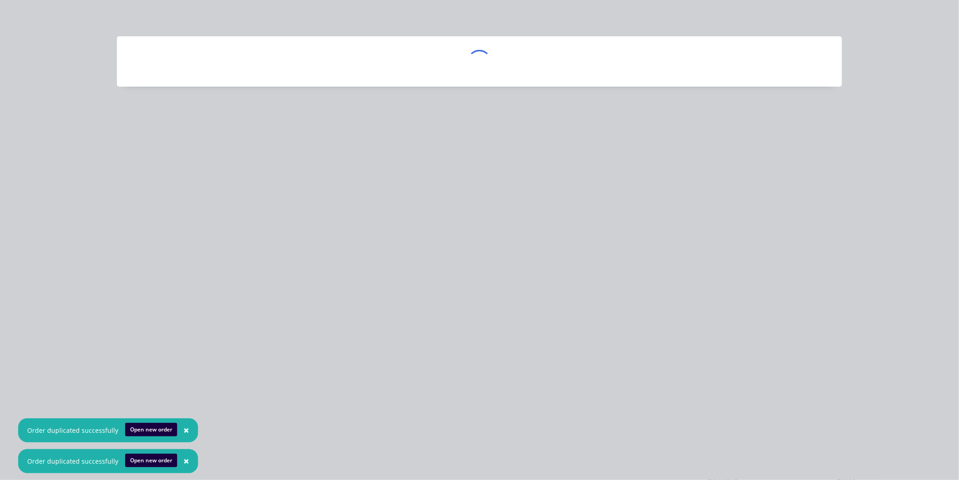
scroll to position [0, 0]
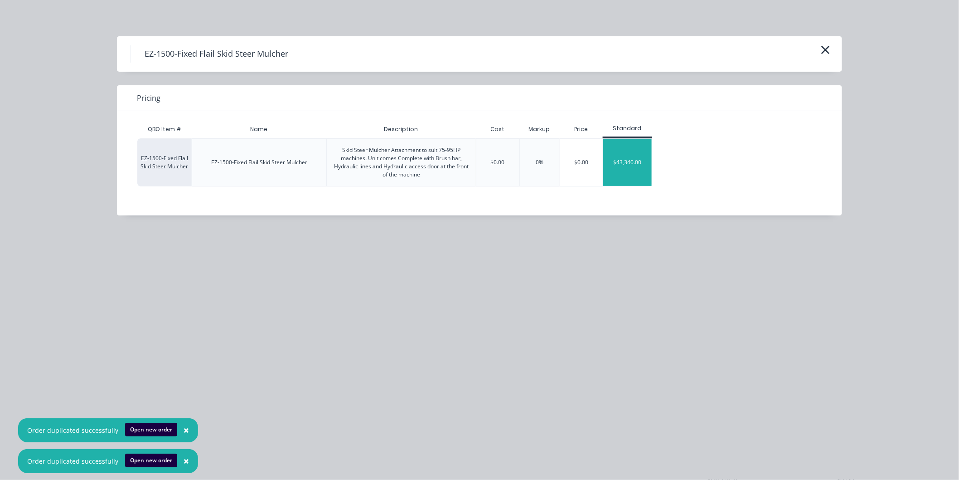
click at [628, 165] on div "$43,340.00" at bounding box center [627, 162] width 49 height 47
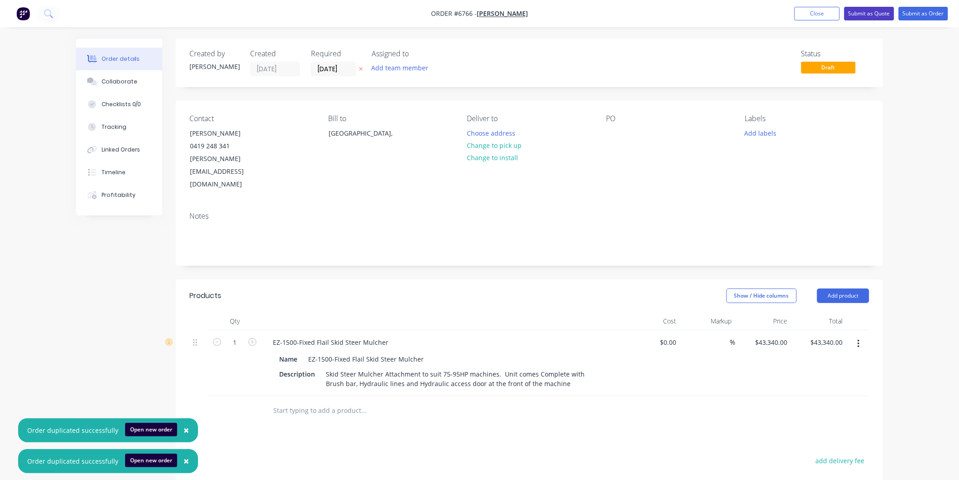
click at [877, 11] on button "Submit as Quote" at bounding box center [869, 14] width 50 height 14
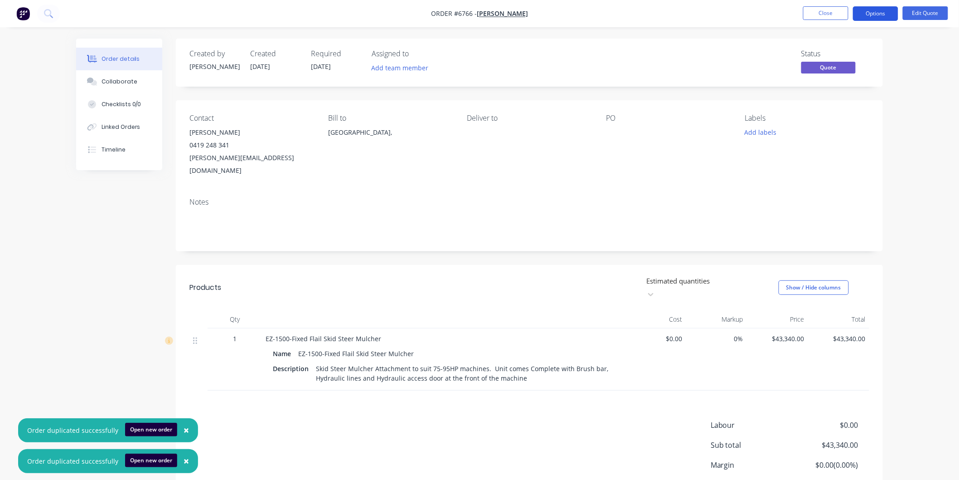
click at [872, 12] on button "Options" at bounding box center [875, 13] width 45 height 15
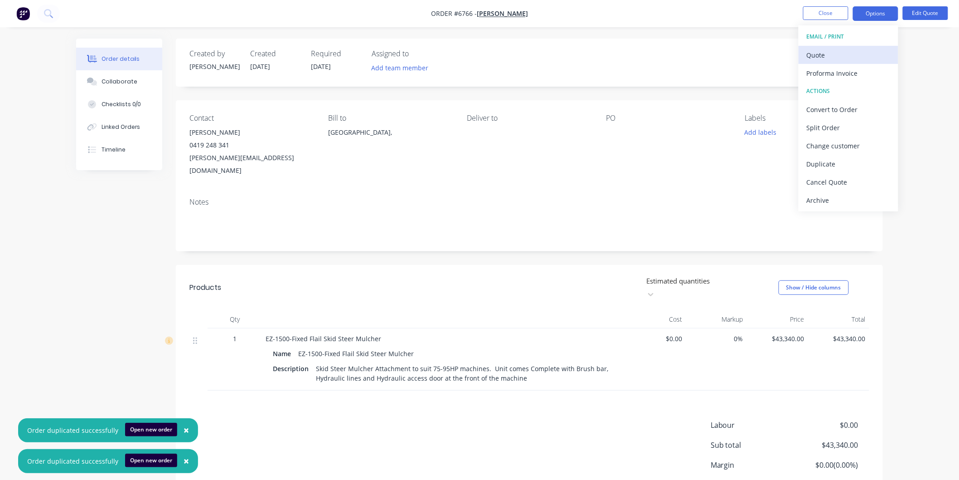
click at [820, 50] on div "Quote" at bounding box center [848, 55] width 83 height 13
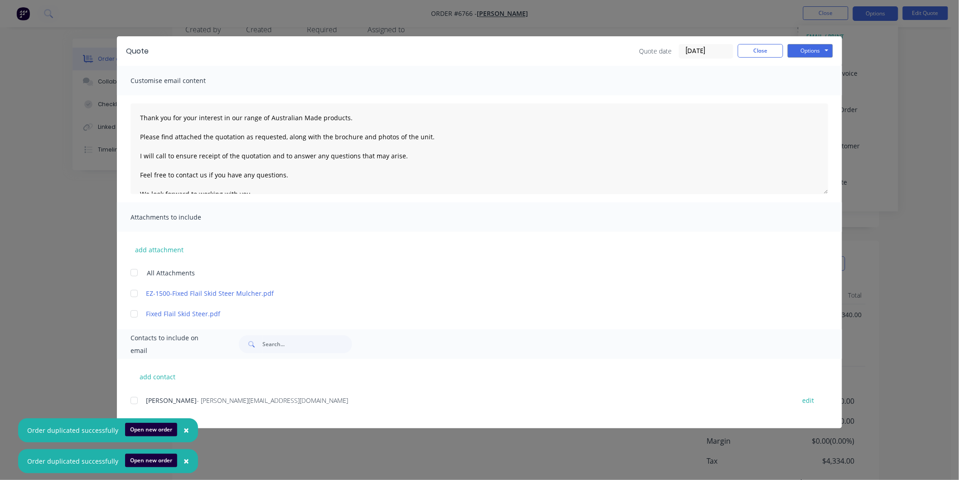
scroll to position [47, 0]
click at [136, 402] on div at bounding box center [134, 400] width 18 height 18
click at [133, 272] on div at bounding box center [134, 272] width 18 height 18
click at [136, 115] on textarea "Thank you for your interest in our range of Australian Made products. Please fi…" at bounding box center [480, 148] width 698 height 91
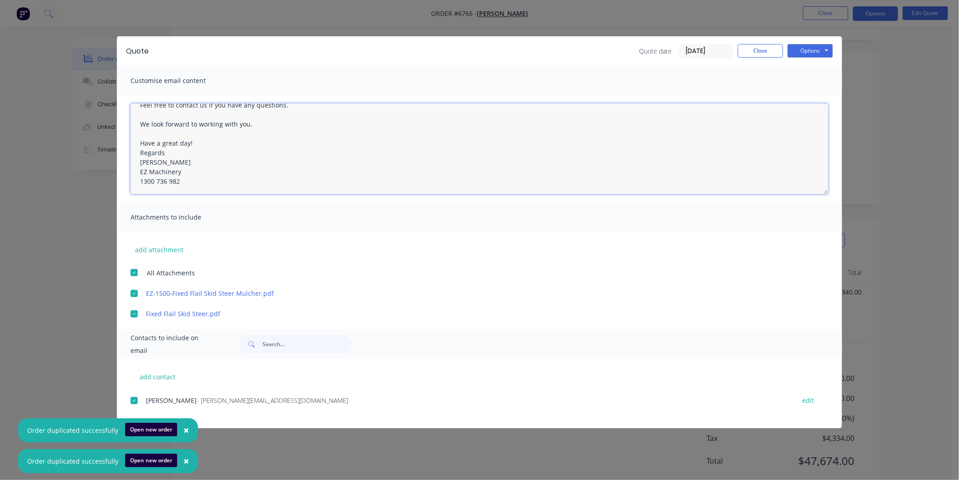
scroll to position [90, 0]
type textarea "[PERSON_NAME] Thank you for your interest in our range of Australian Made produ…"
click at [810, 48] on button "Options" at bounding box center [810, 51] width 45 height 14
click at [812, 94] on button "Email" at bounding box center [817, 96] width 58 height 15
